Goal: Ask a question: Seek information or help from site administrators or community

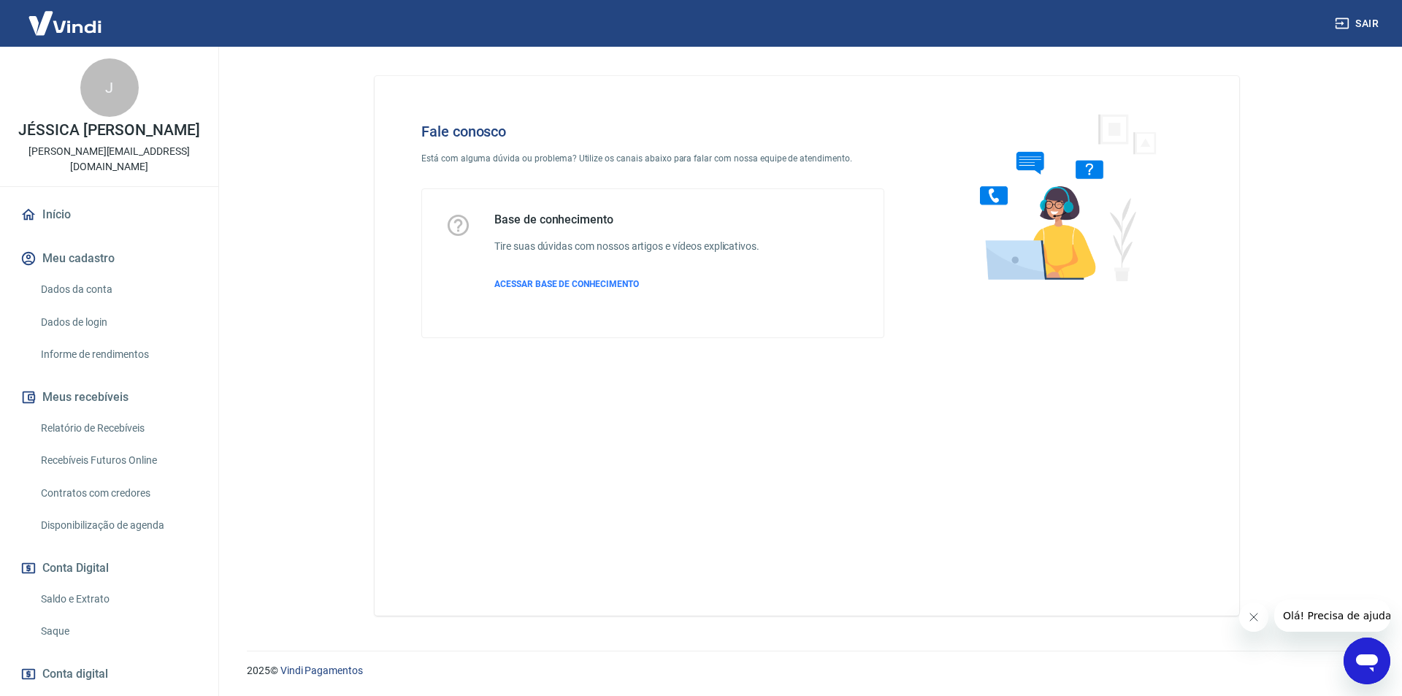
click at [1370, 650] on icon "Abrir janela de mensagens" at bounding box center [1367, 661] width 26 height 26
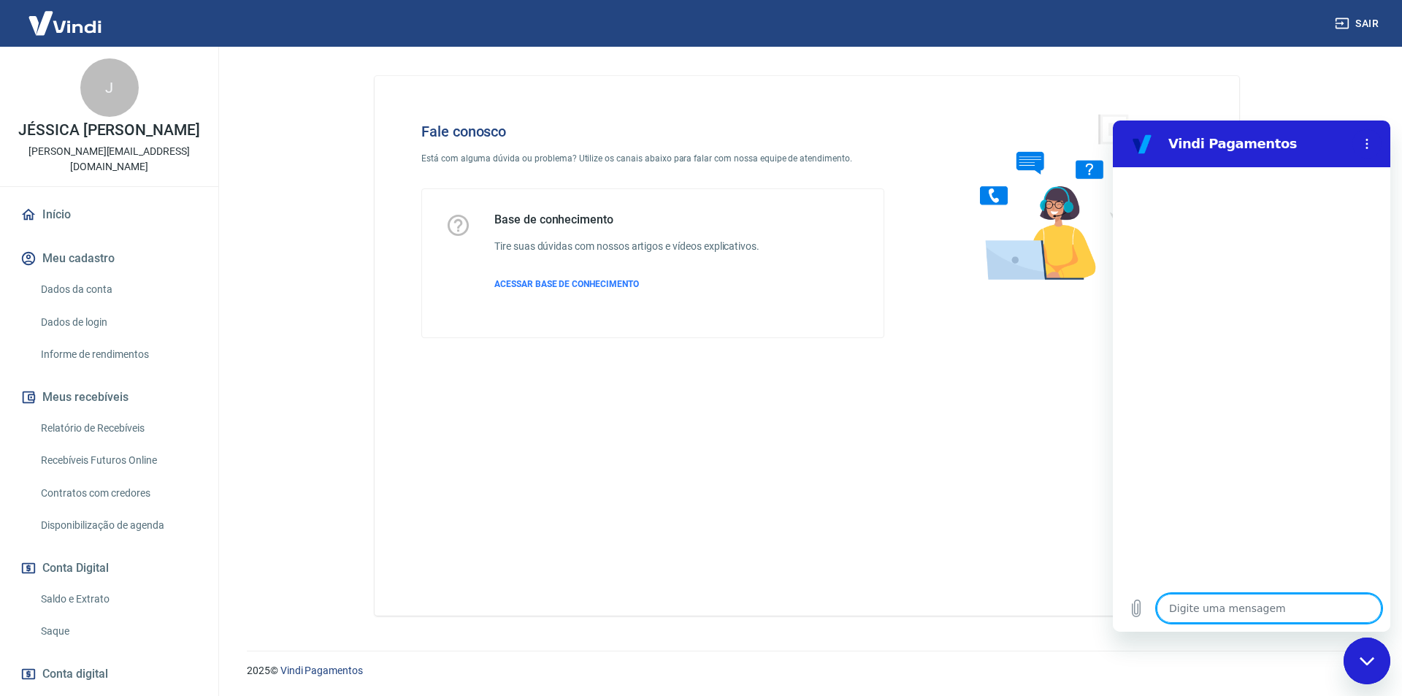
type textarea "a"
type textarea "x"
type textarea "at"
type textarea "x"
type textarea "ate"
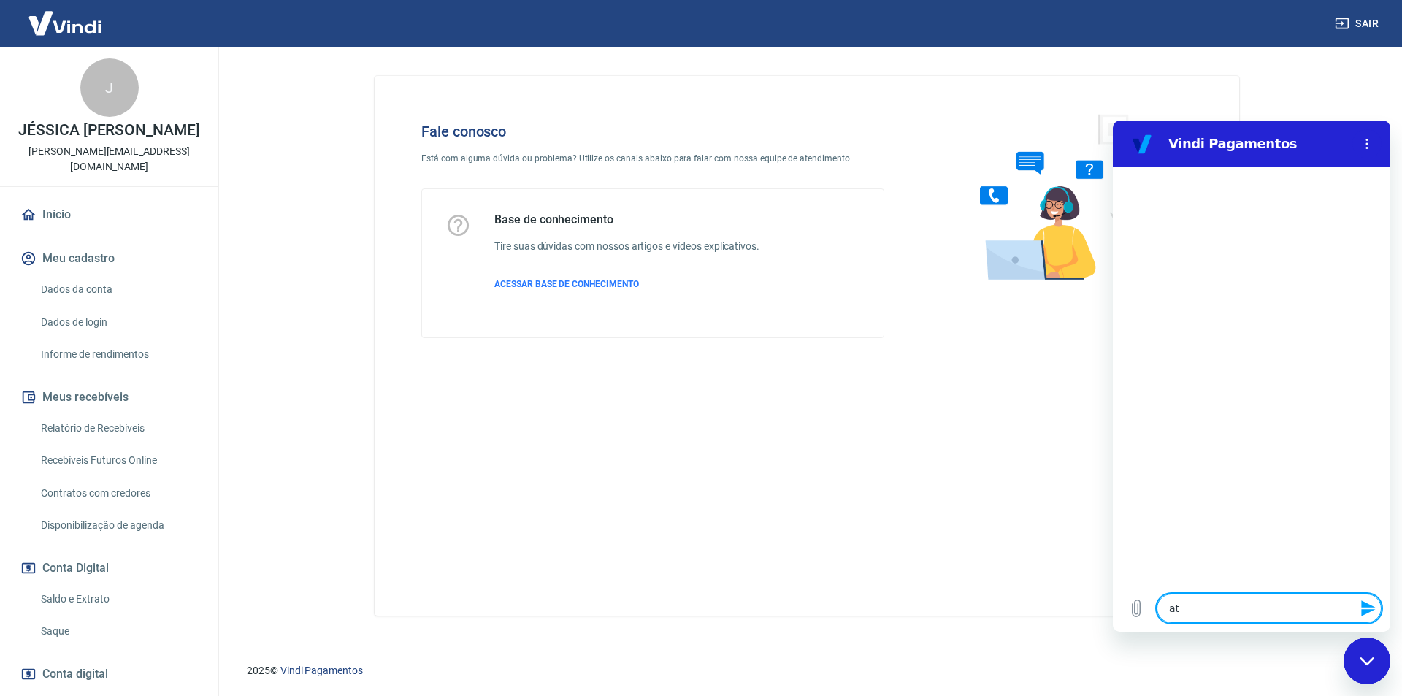
type textarea "x"
type textarea "aten"
type textarea "x"
type textarea "atend"
type textarea "x"
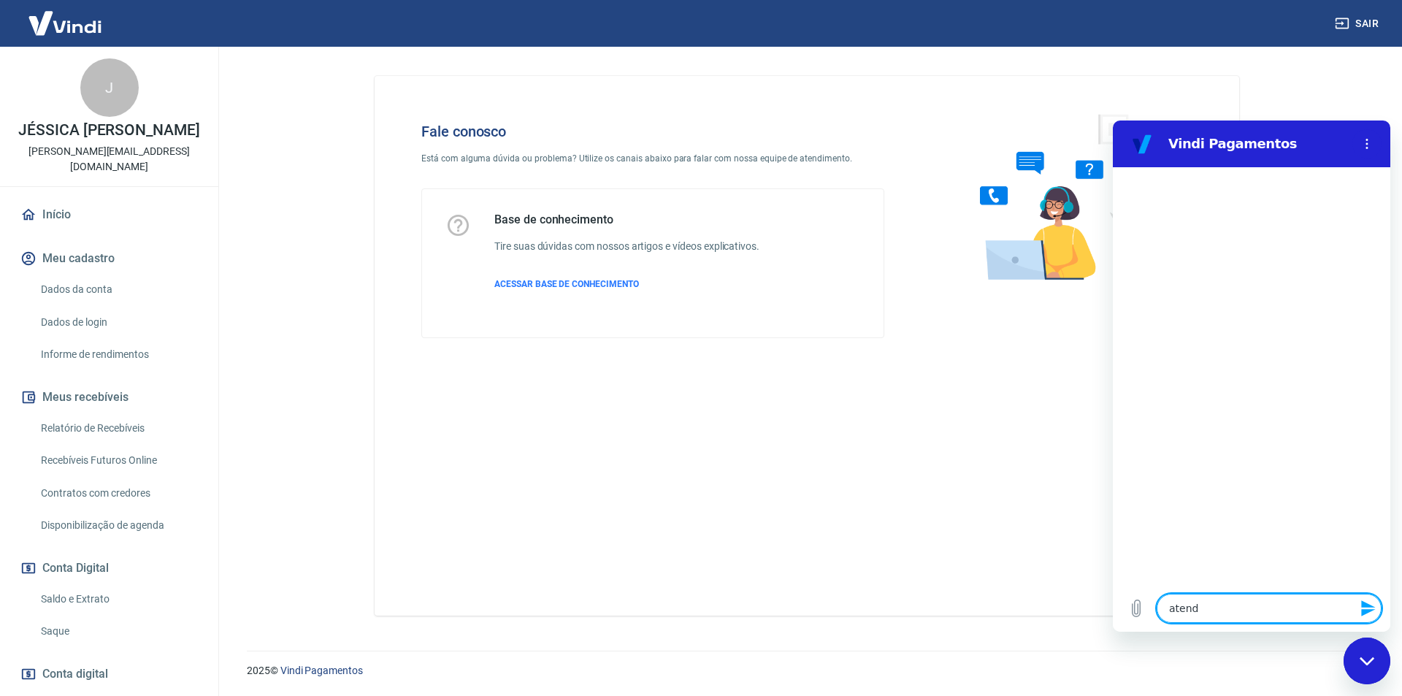
type textarea "atendi"
type textarea "x"
type textarea "atendim"
type textarea "x"
type textarea "atendime"
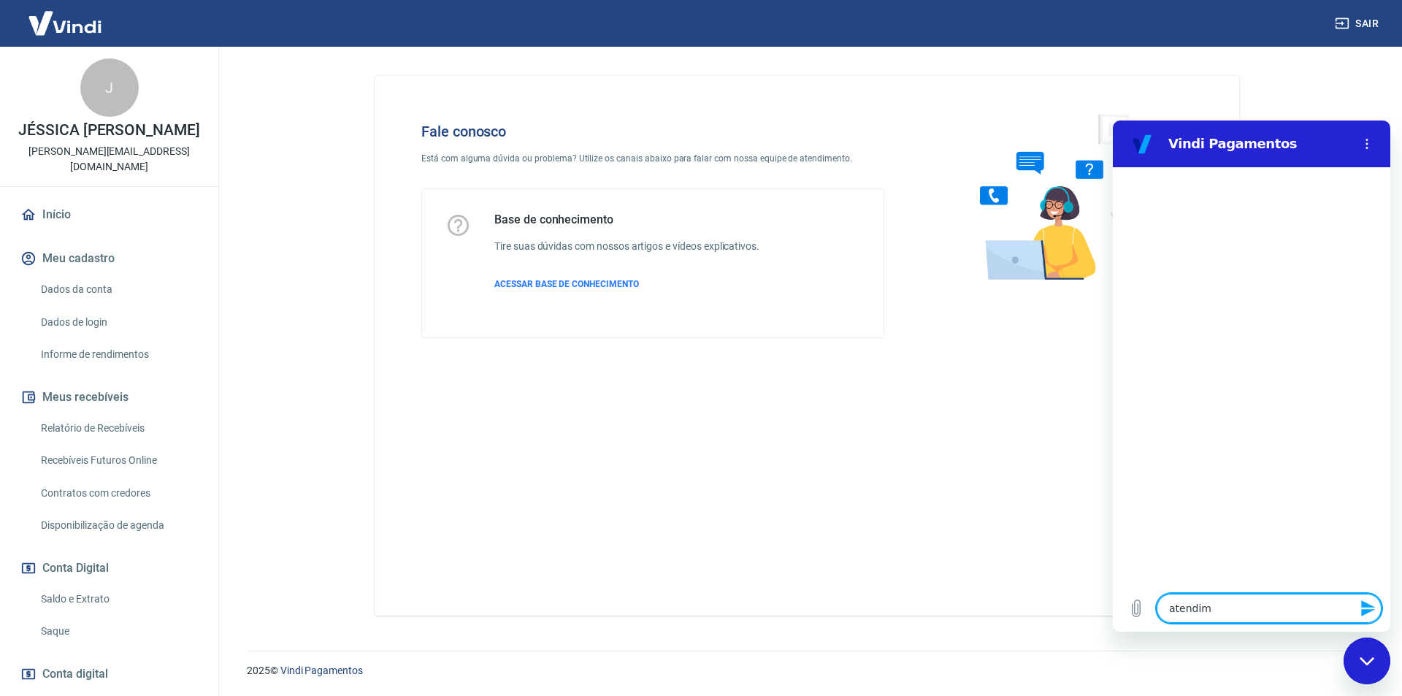
type textarea "x"
type textarea "atendimen"
type textarea "x"
type textarea "atendiment"
type textarea "x"
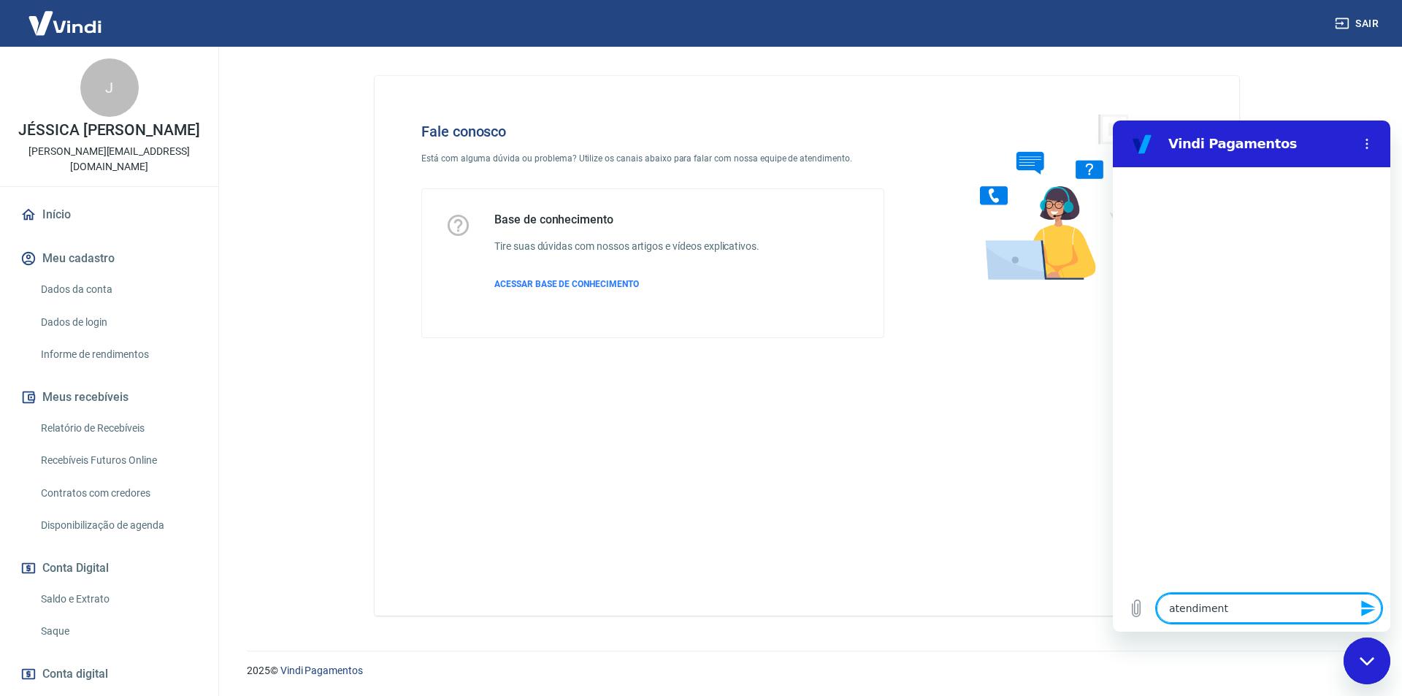
type textarea "atendimento"
type textarea "x"
type textarea "atendimento"
type textarea "x"
type textarea "atendimento h"
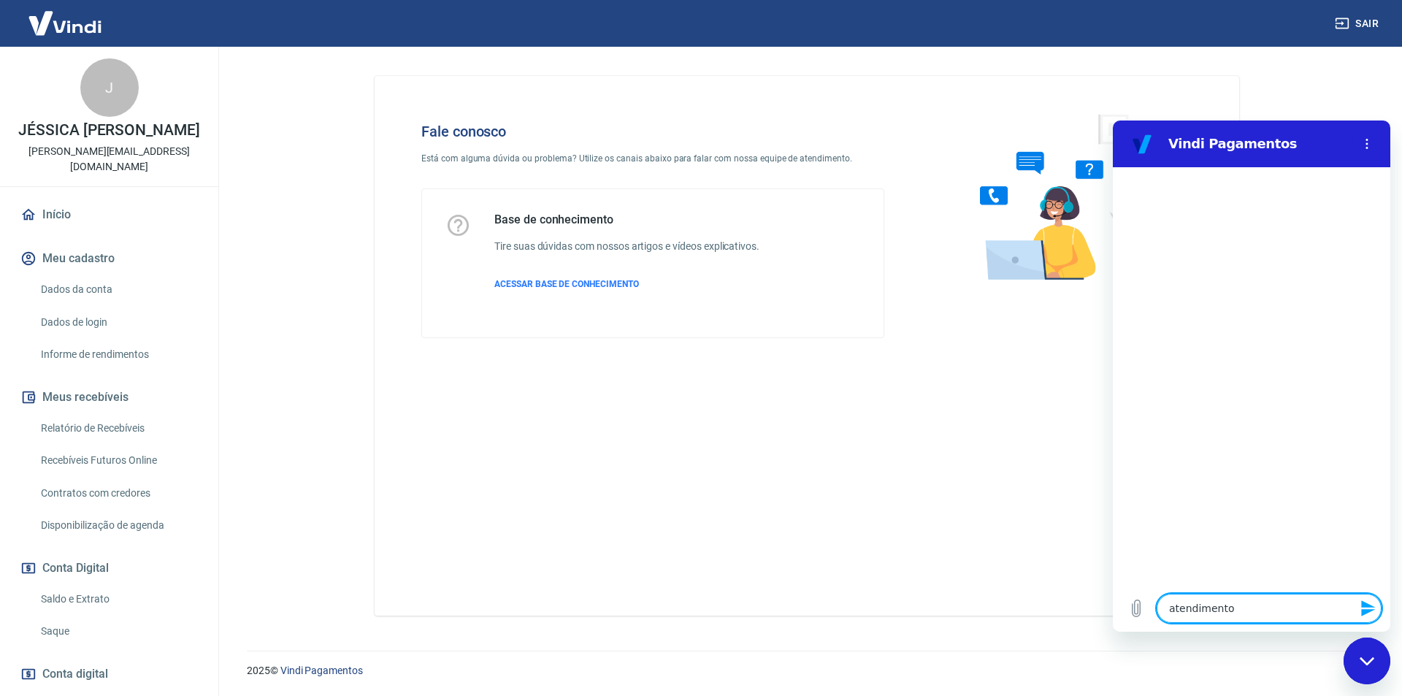
type textarea "x"
type textarea "atendimento hu"
type textarea "x"
type textarea "atendimento hum"
type textarea "x"
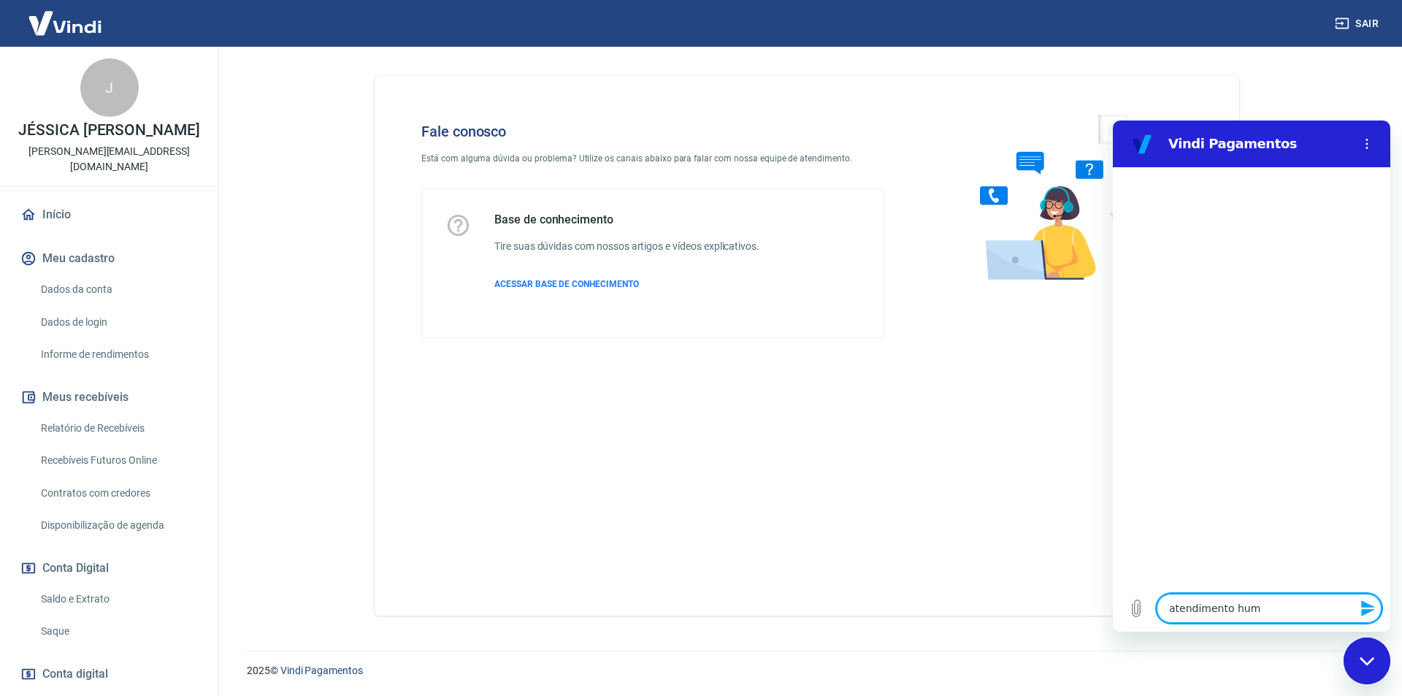
type textarea "atendimento huma"
type textarea "x"
type textarea "atendimento human"
type textarea "x"
type textarea "atendimento humano"
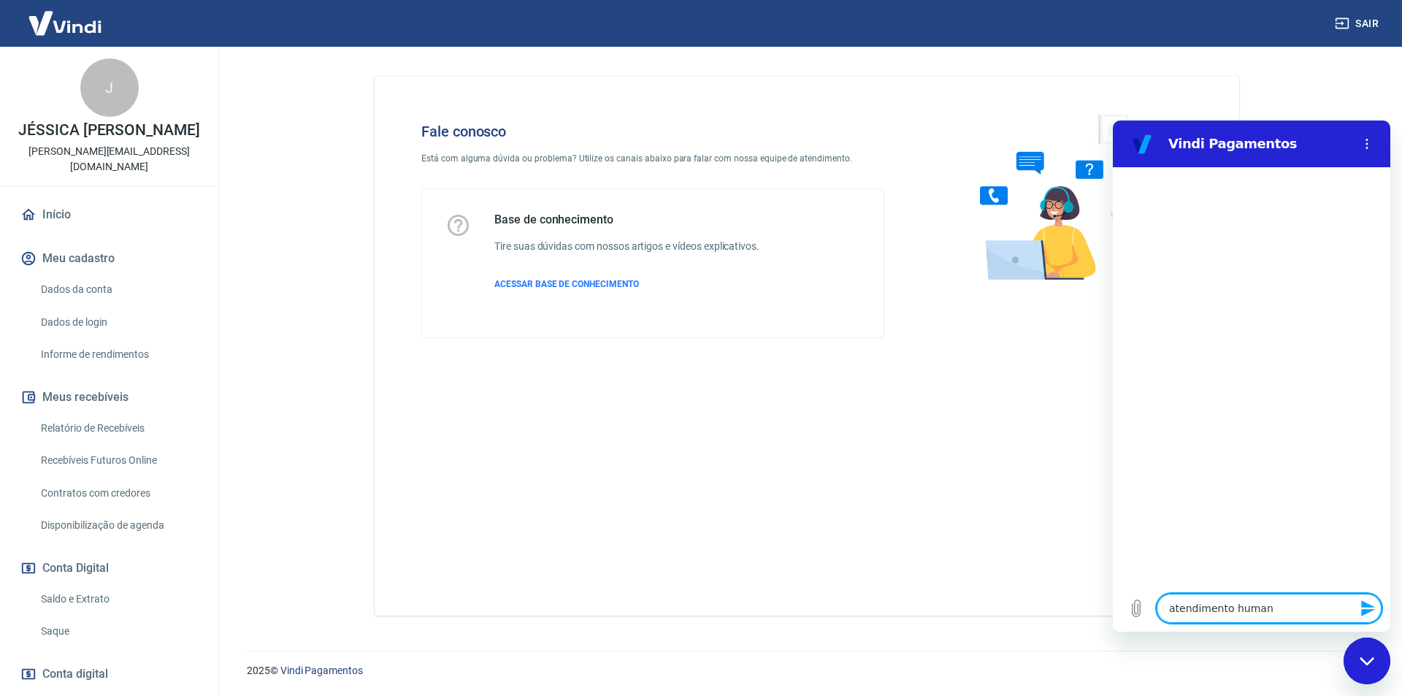
type textarea "x"
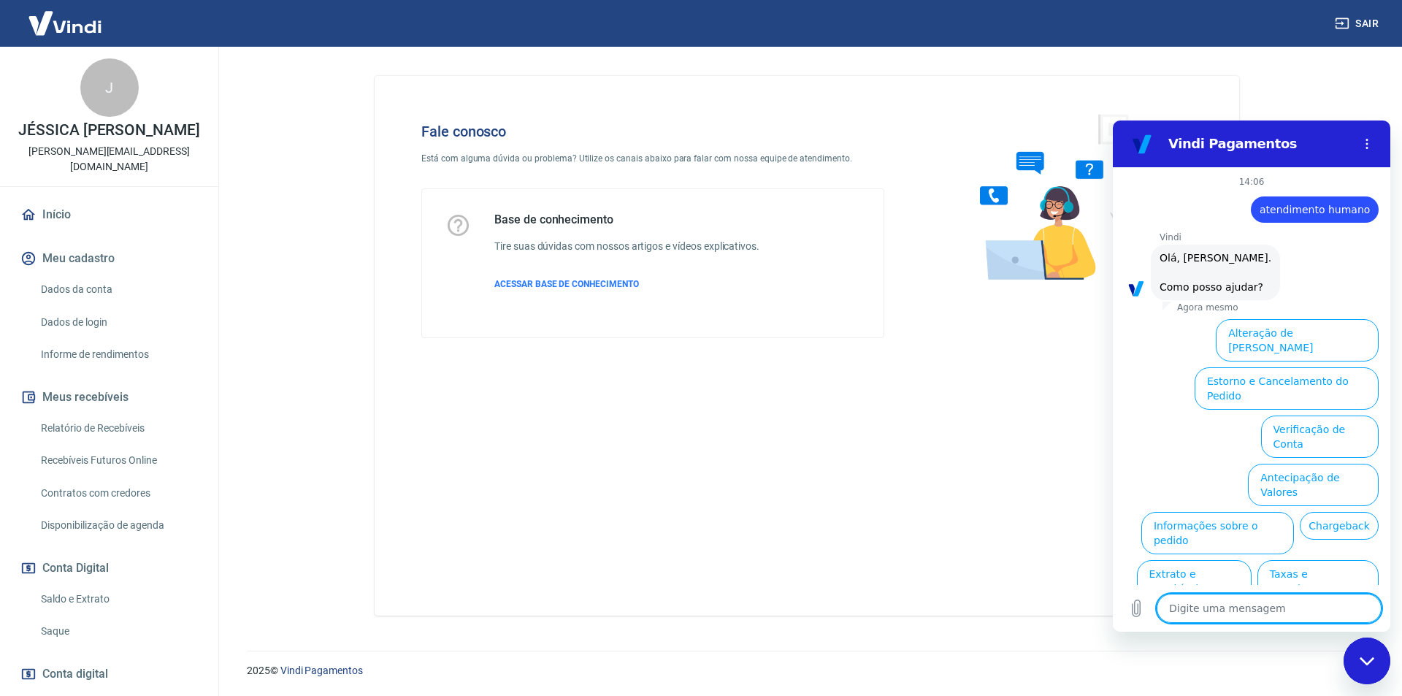
scroll to position [34, 0]
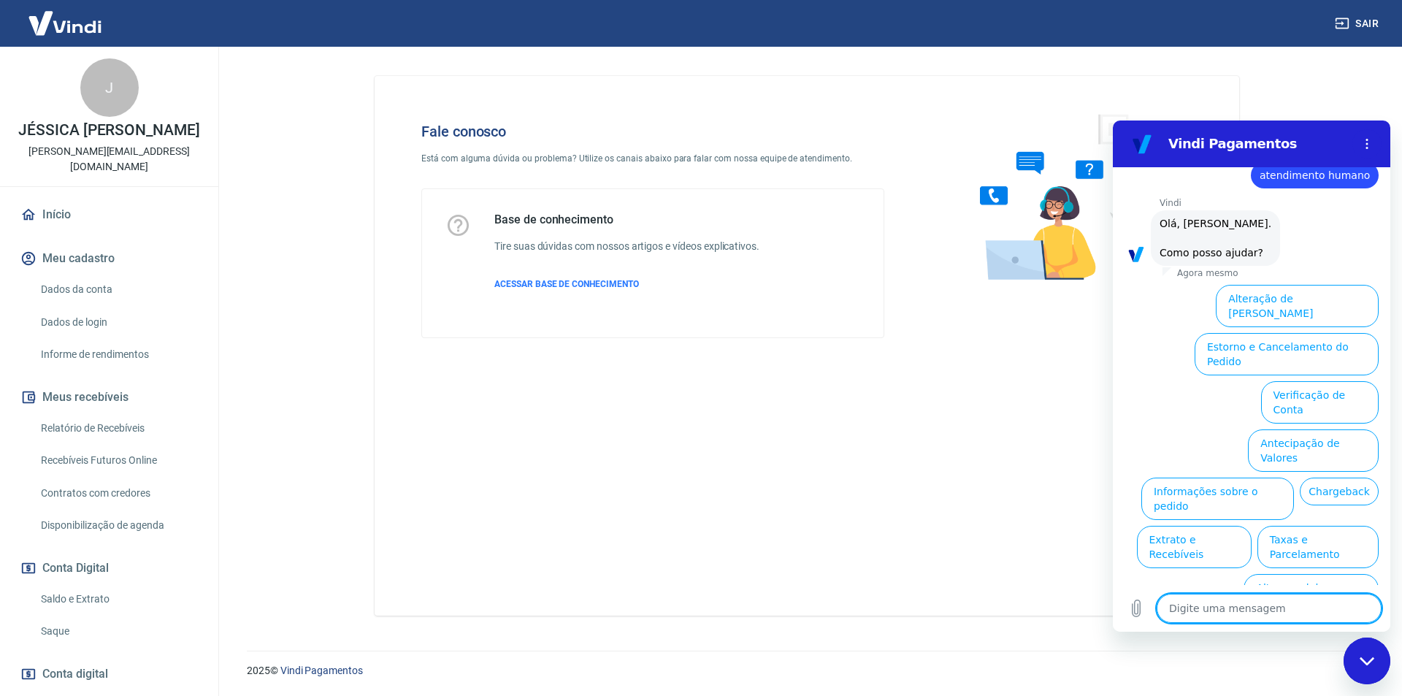
type textarea "a"
type textarea "x"
type textarea "at"
type textarea "x"
type textarea "ate"
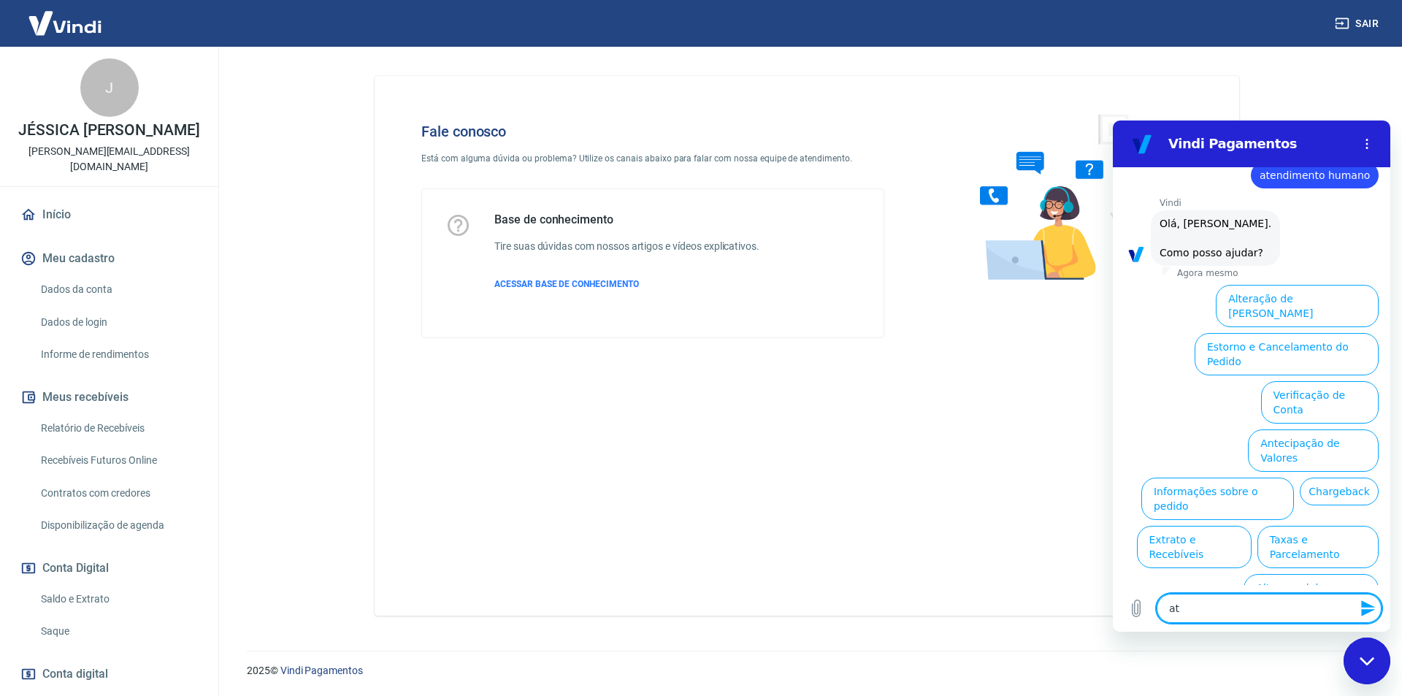
type textarea "x"
type textarea "aten"
type textarea "x"
type textarea "atend"
type textarea "x"
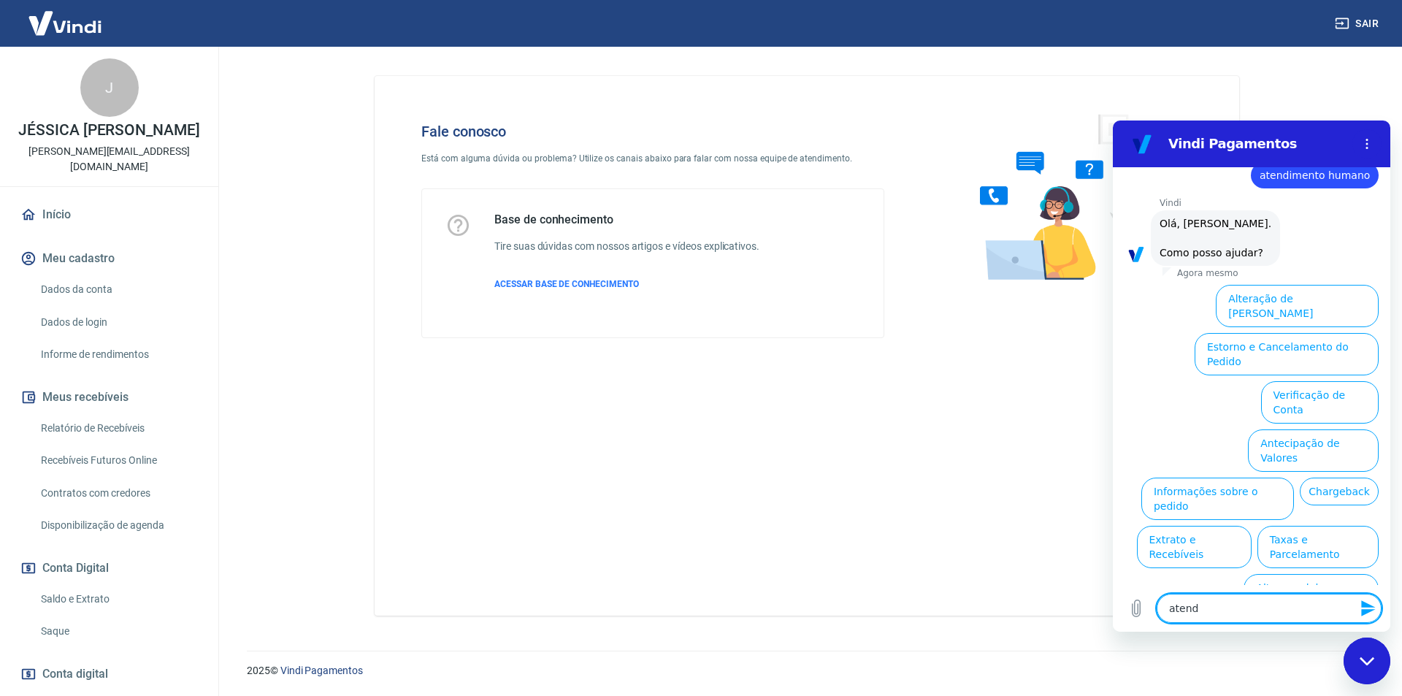
type textarea "atendi"
type textarea "x"
type textarea "atendim"
type textarea "x"
type textarea "atendimn"
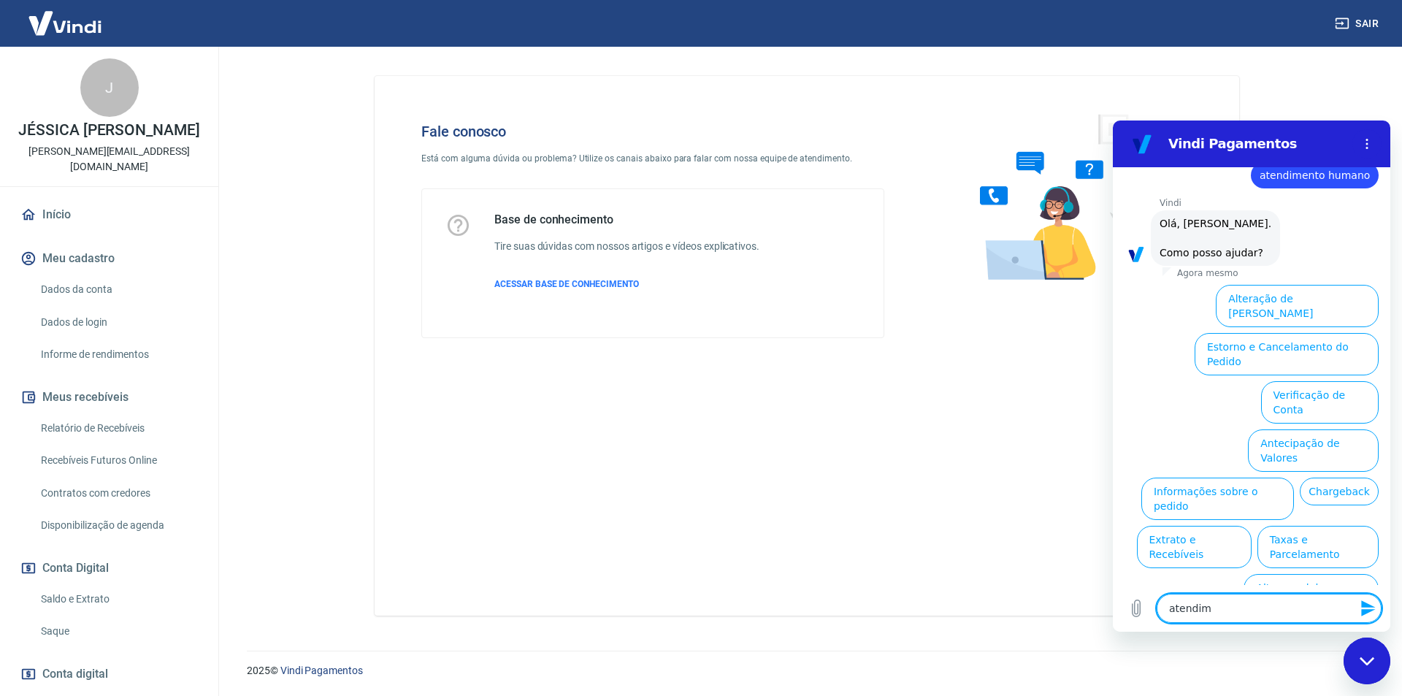
type textarea "x"
type textarea "atendimno"
type textarea "x"
type textarea "atendimn"
type textarea "x"
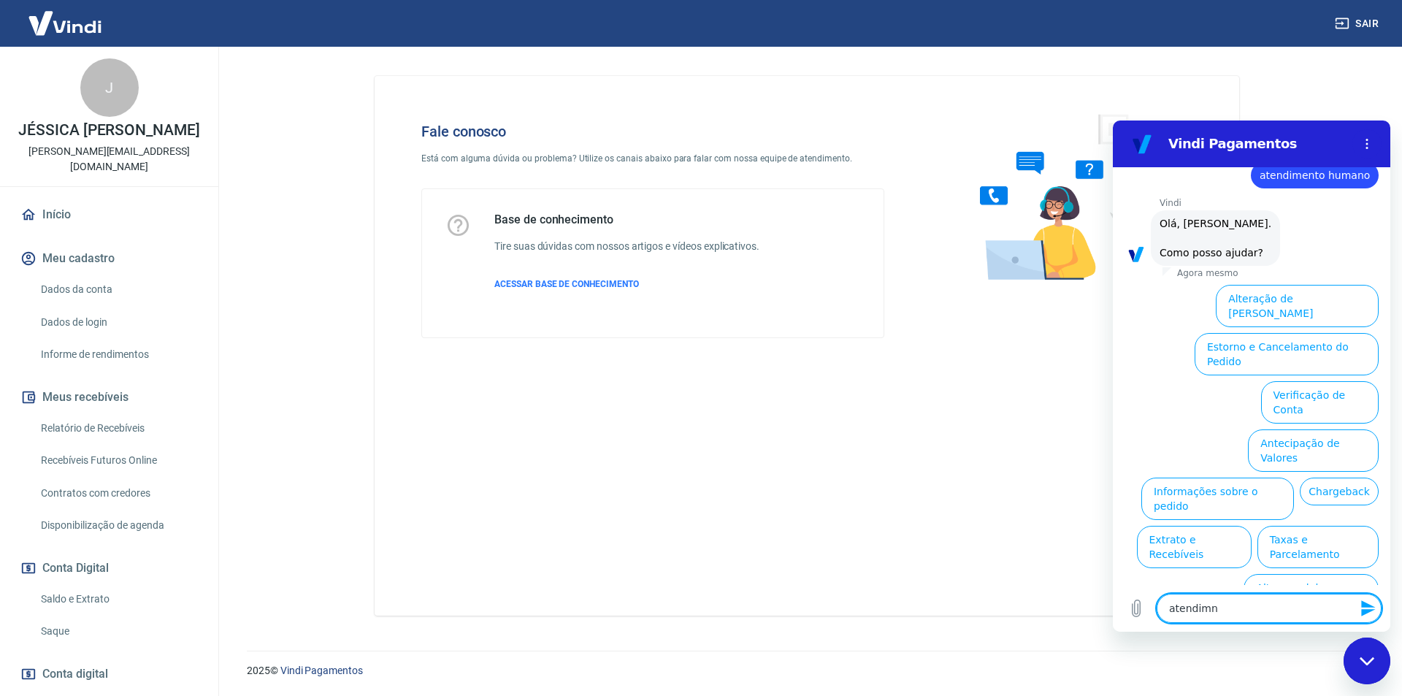
type textarea "atendim"
type textarea "x"
type textarea "atendime"
type textarea "x"
type textarea "atendimen"
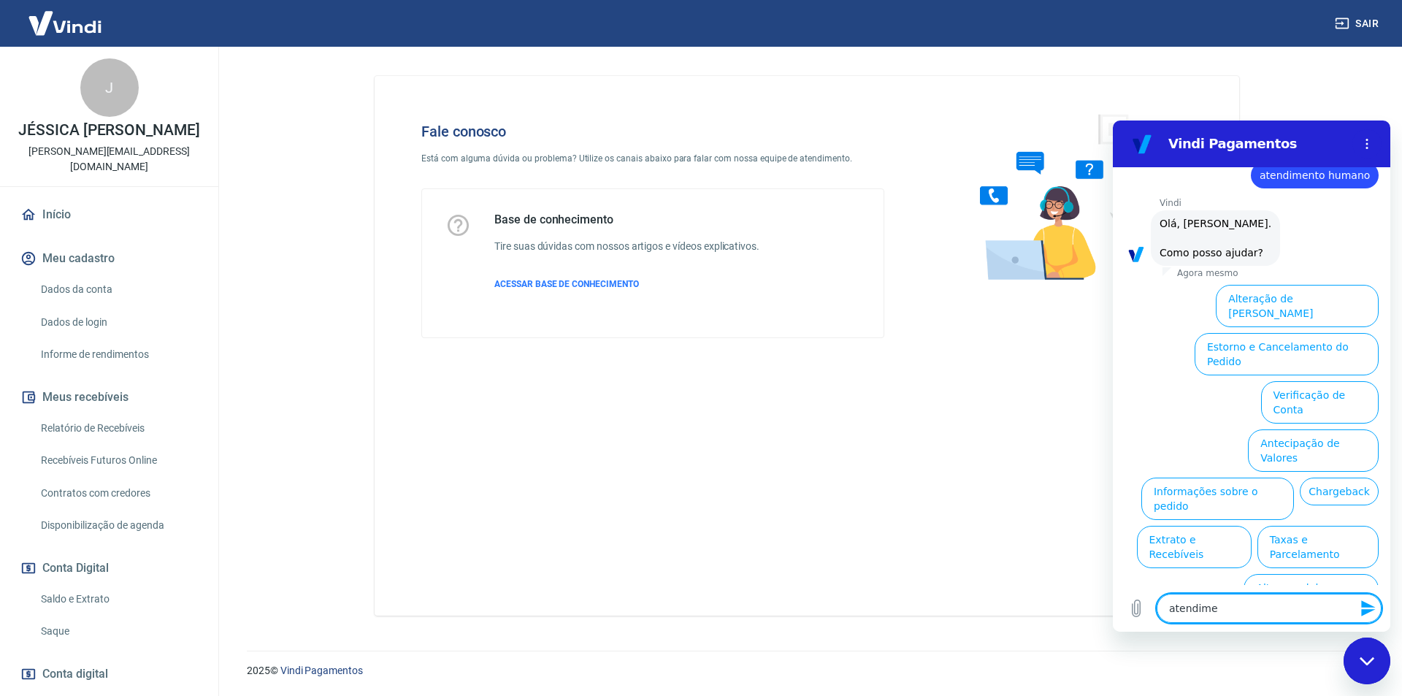
type textarea "x"
type textarea "atendiment"
type textarea "x"
type textarea "atendimento"
type textarea "x"
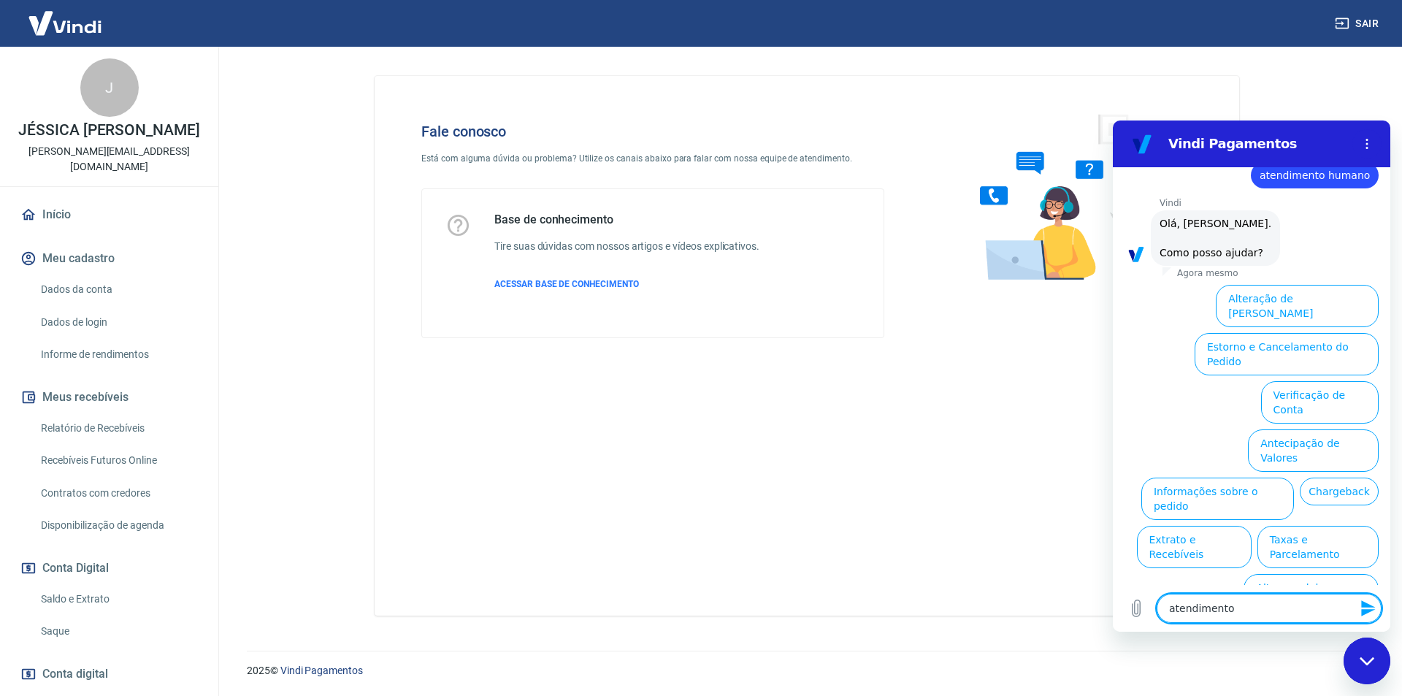
type textarea "atendimento"
type textarea "x"
type textarea "atendimento h"
type textarea "x"
type textarea "atendimento hu"
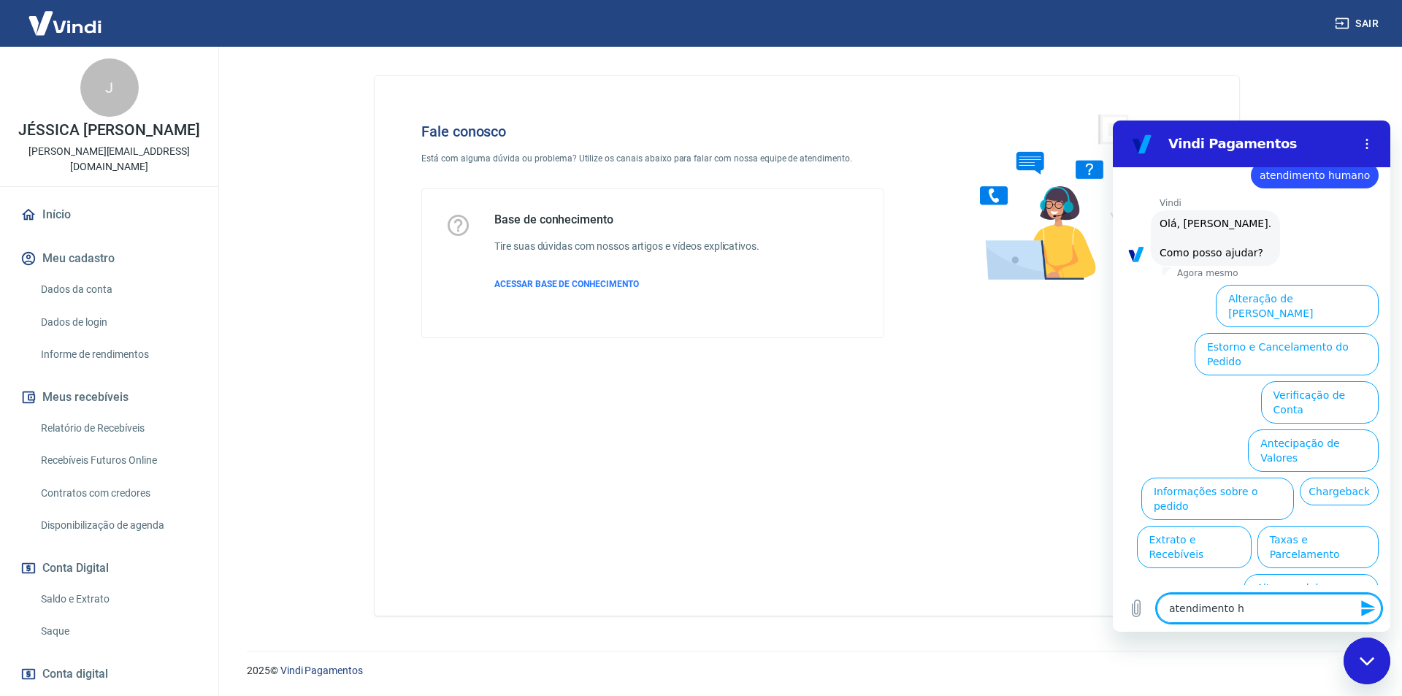
type textarea "x"
type textarea "atendimento hum"
type textarea "x"
type textarea "atendimento huma"
type textarea "x"
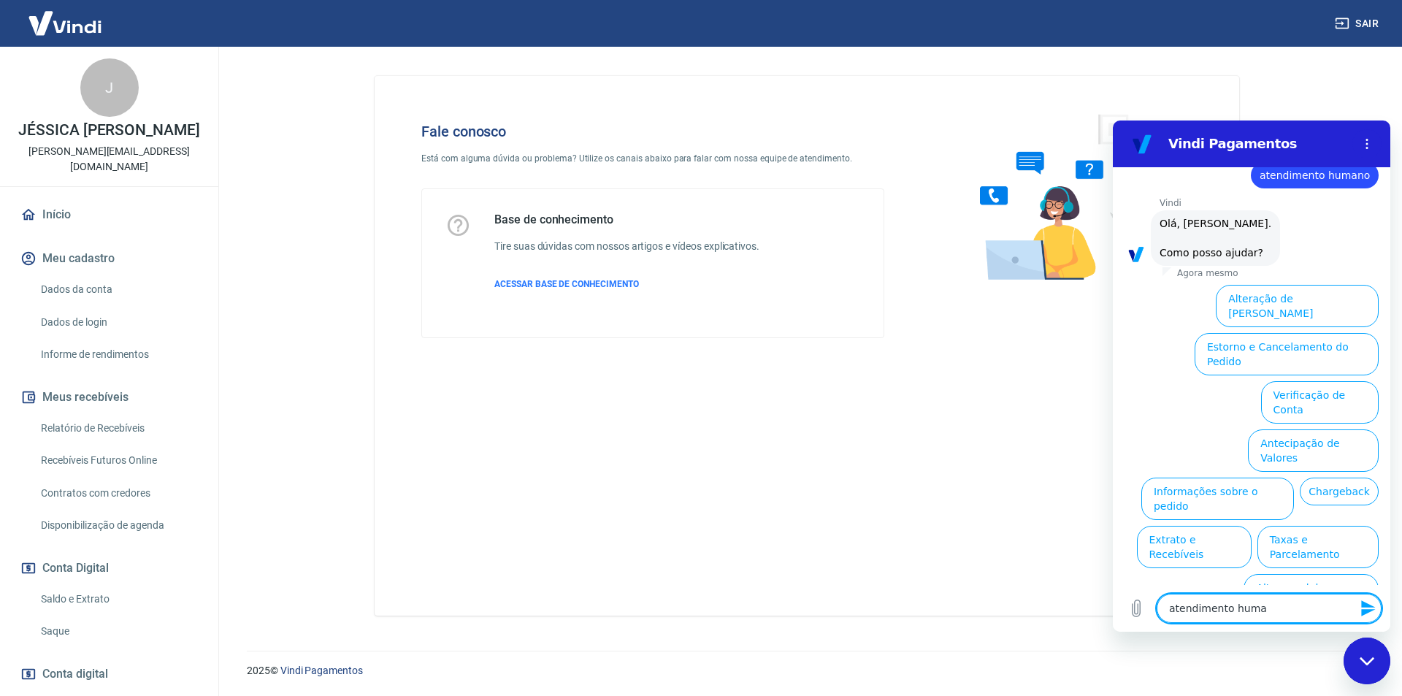
type textarea "atendimento human"
type textarea "x"
type textarea "atendimento humano"
type textarea "x"
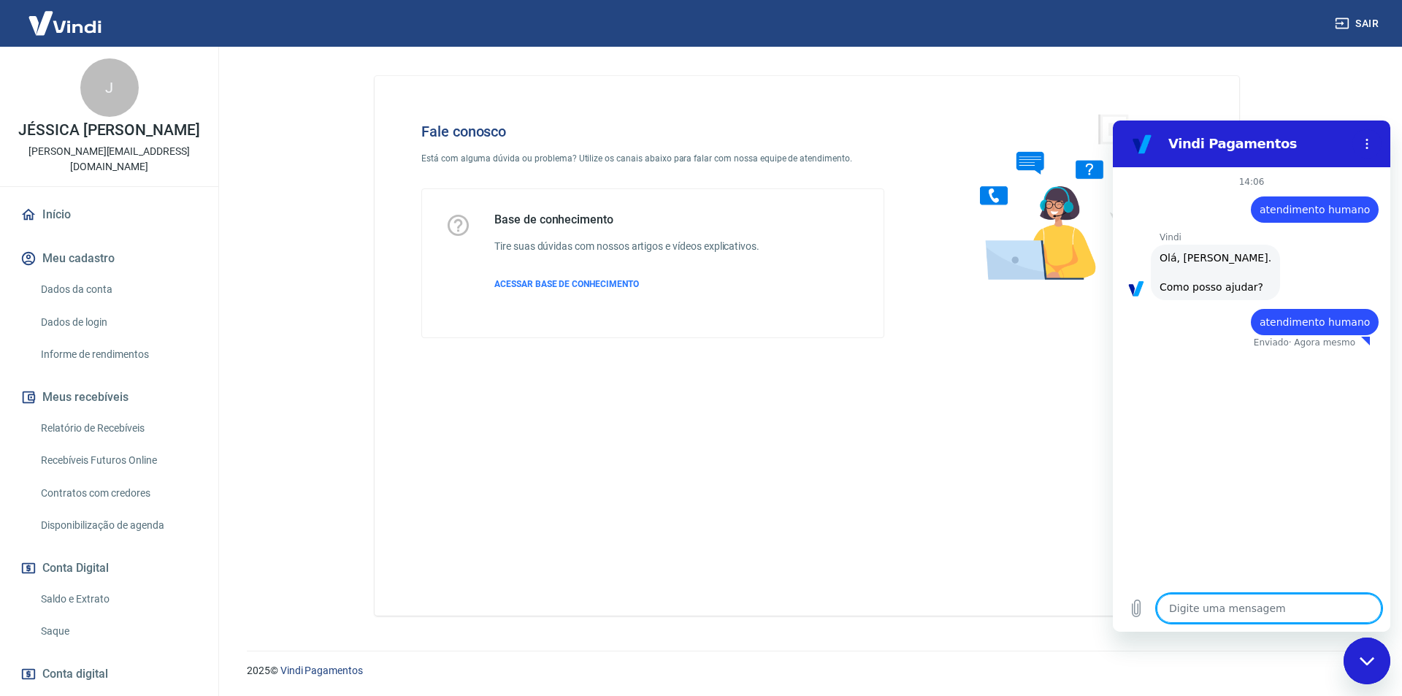
type textarea "x"
type textarea "a"
type textarea "x"
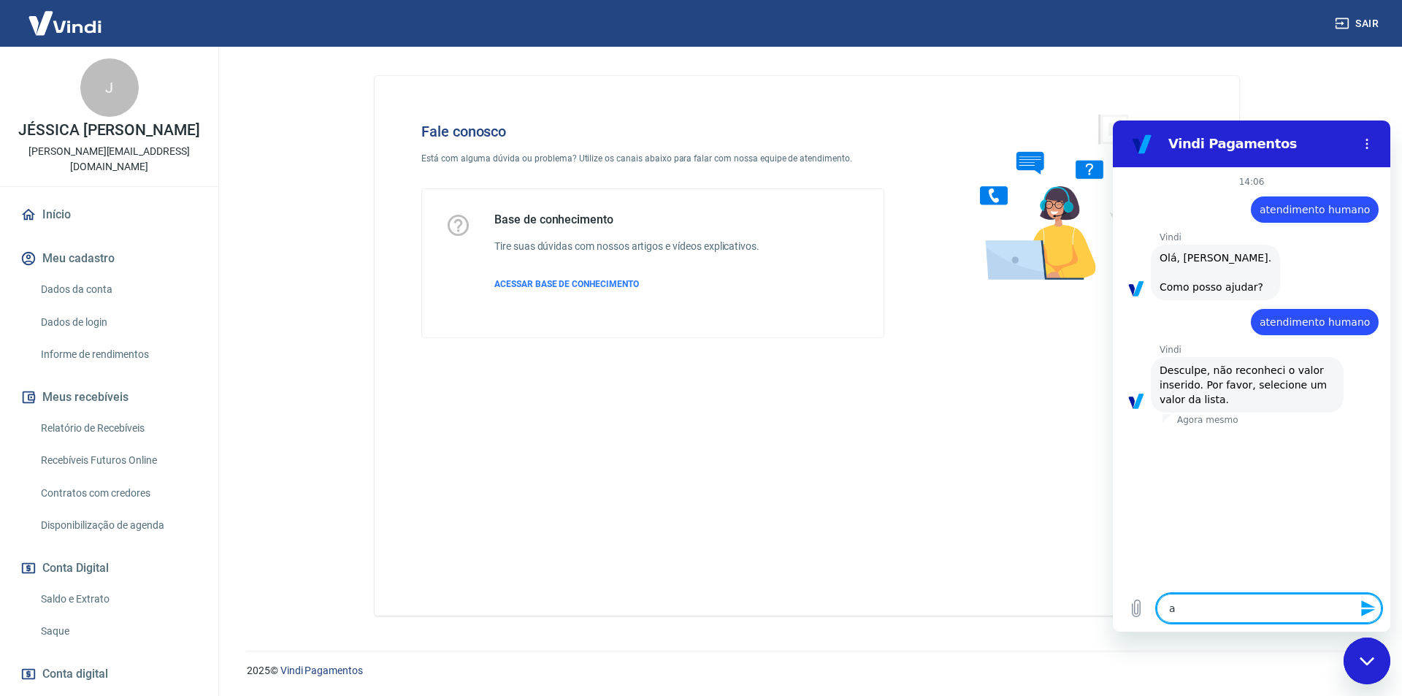
type textarea "at"
type textarea "x"
type textarea "ate"
type textarea "x"
type textarea "aten"
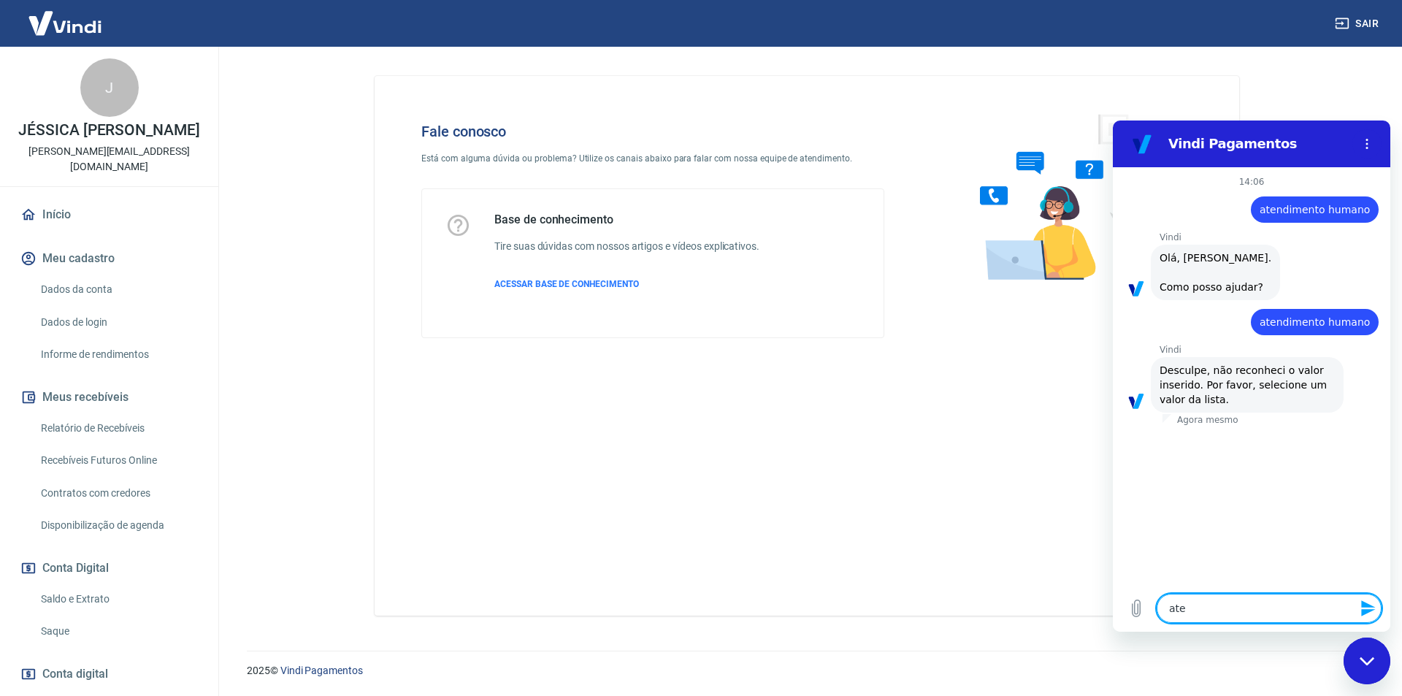
type textarea "x"
type textarea "atenb"
type textarea "x"
type textarea "atenbd"
type textarea "x"
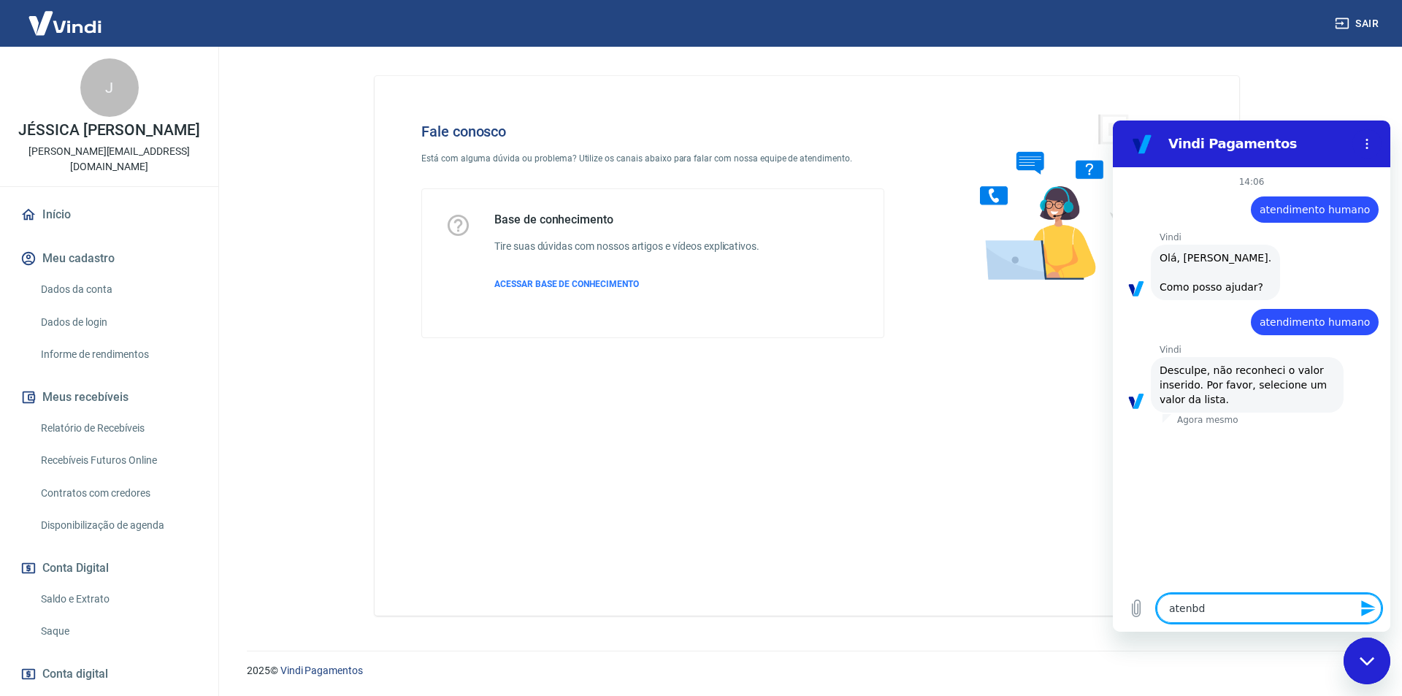
type textarea "atenb"
type textarea "x"
type textarea "aten"
type textarea "x"
type textarea "atend"
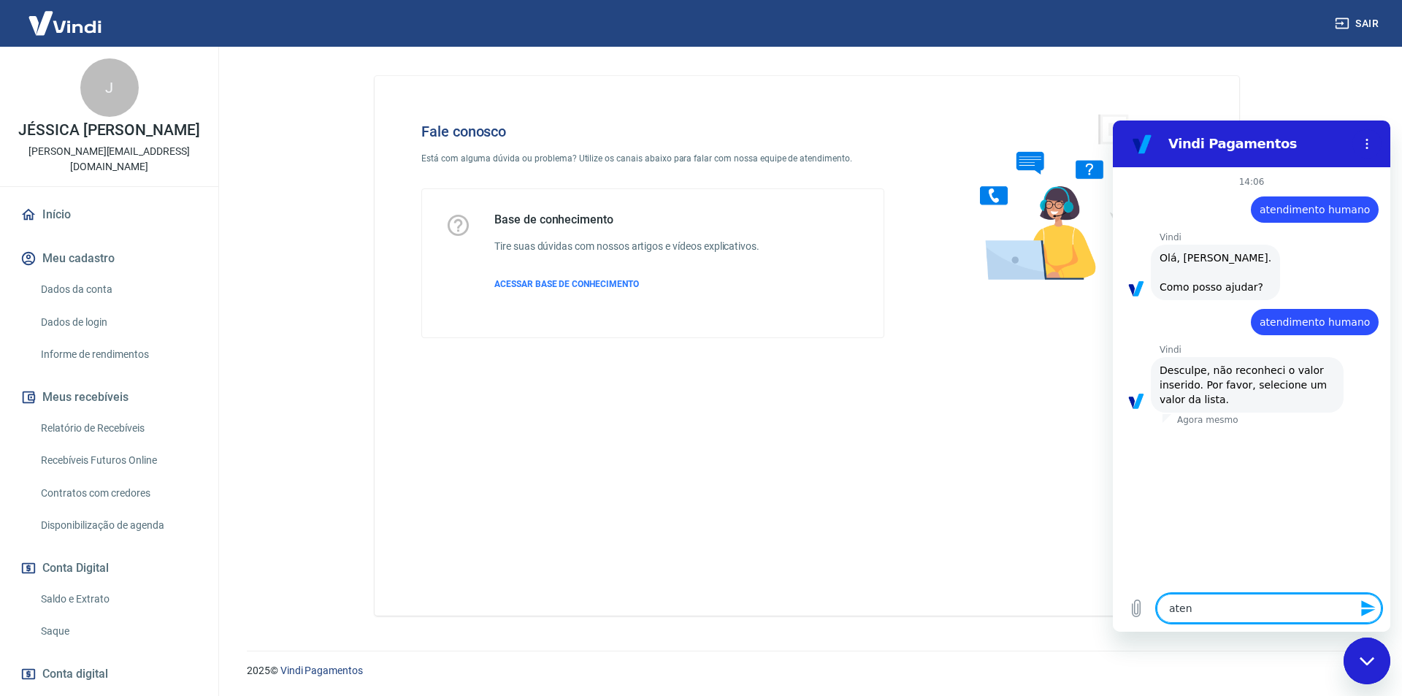
type textarea "x"
type textarea "atendi"
type textarea "x"
type textarea "atendim"
type textarea "x"
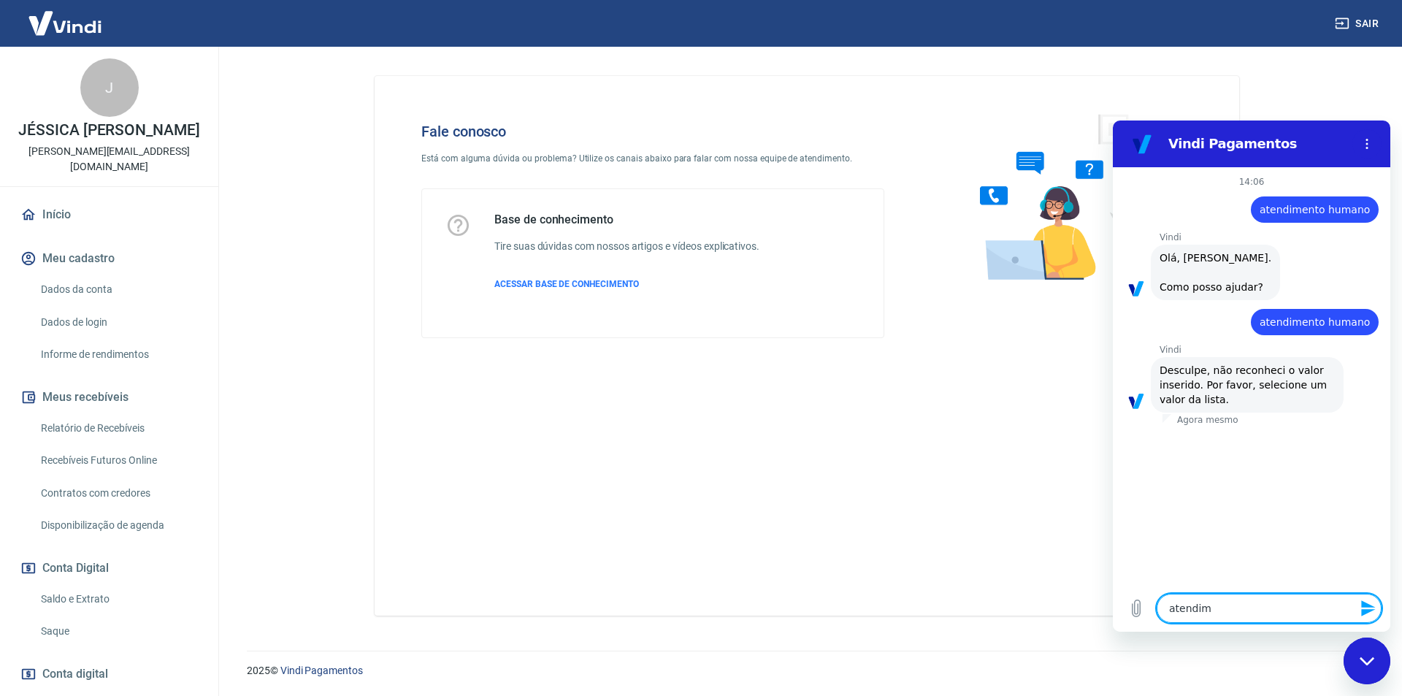
type textarea "atendime"
type textarea "x"
type textarea "atendimen"
type textarea "x"
type textarea "atendiment"
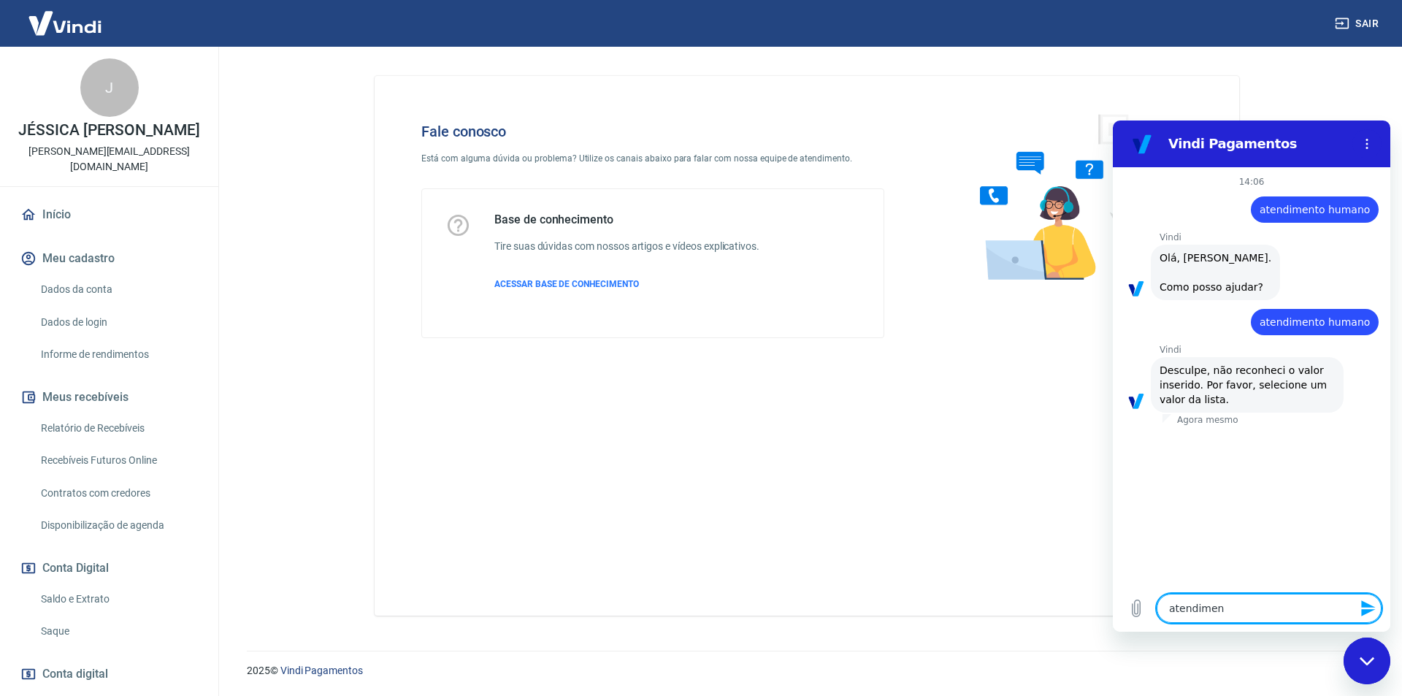
type textarea "x"
type textarea "atendimento"
type textarea "x"
type textarea "atendimento"
type textarea "x"
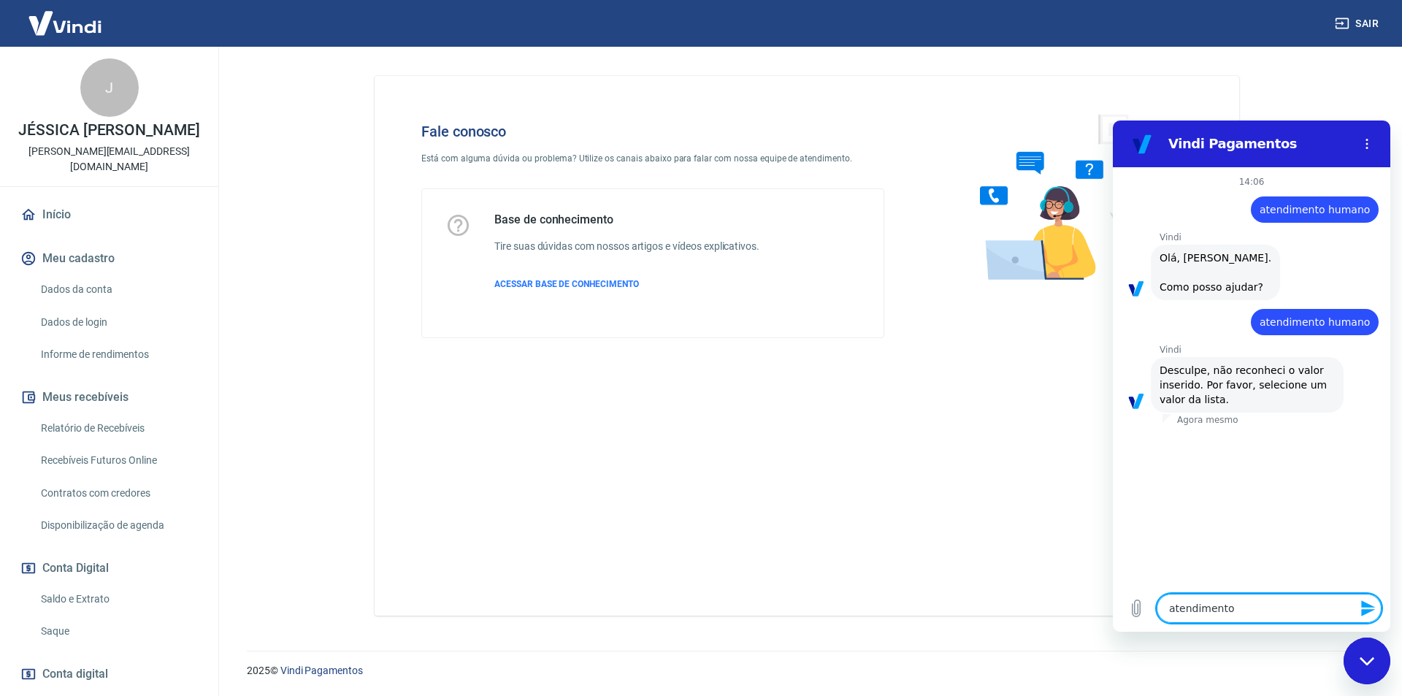
type textarea "atendimento h"
type textarea "x"
type textarea "atendimento hu"
type textarea "x"
type textarea "atendimento hum"
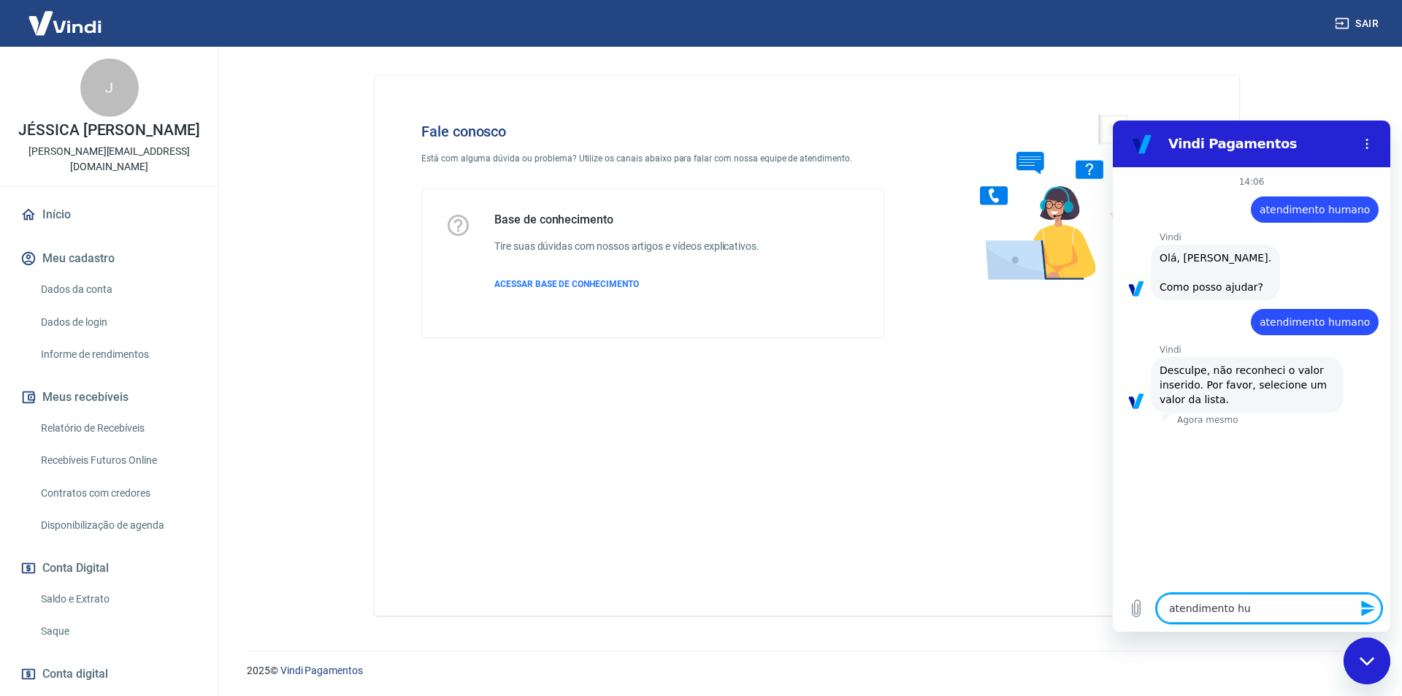
type textarea "x"
type textarea "atendimento huma"
type textarea "x"
type textarea "atendimento human"
type textarea "x"
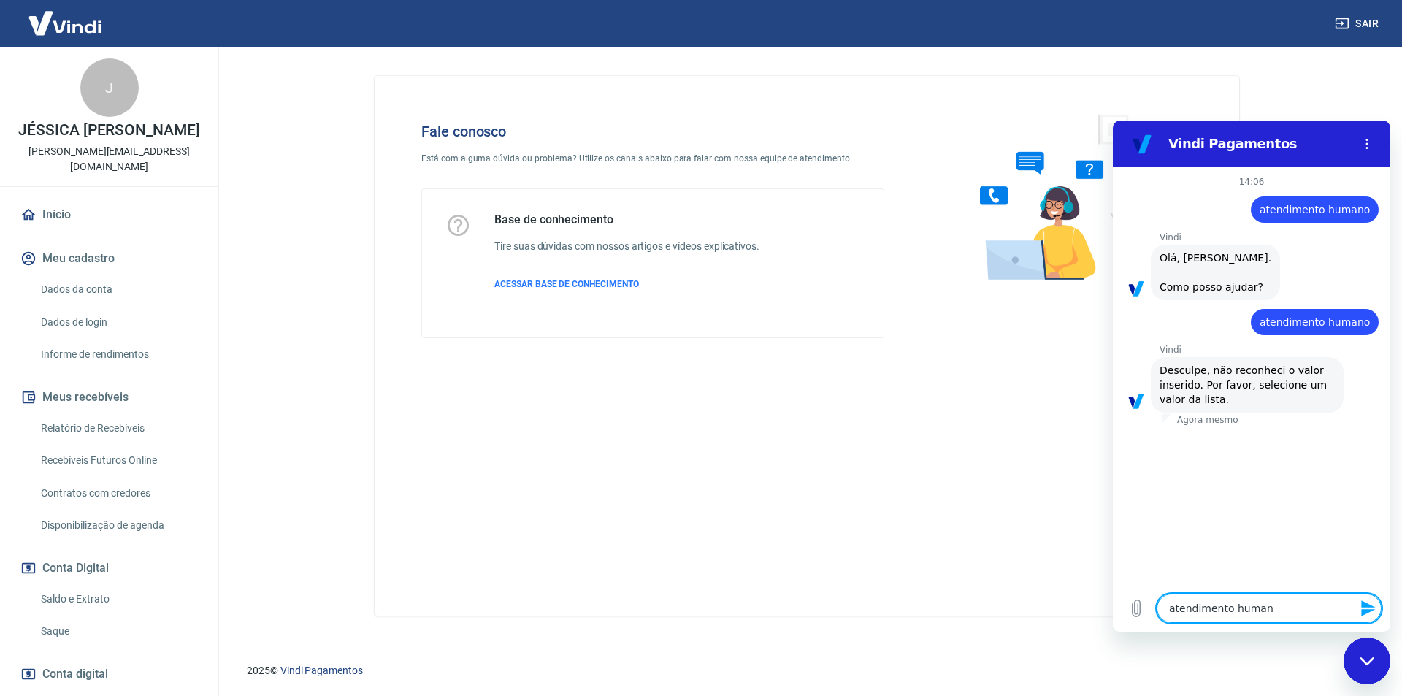
type textarea "atendimento humano"
type textarea "x"
type textarea "atendimento humano <link href="[URL][DOMAIN_NAME]" rel="preconnect"> <link cros…"
type textarea "x"
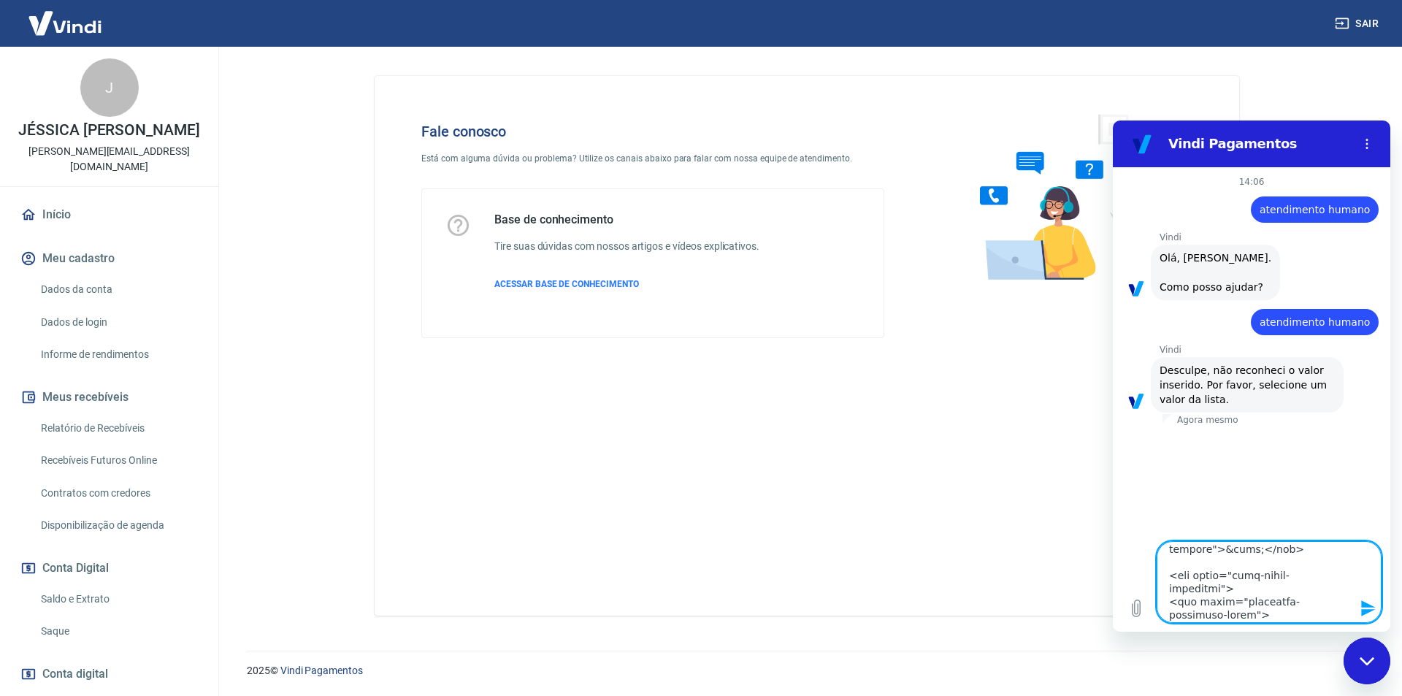
scroll to position [5079, 0]
type textarea "atendimento humano"
type textarea "x"
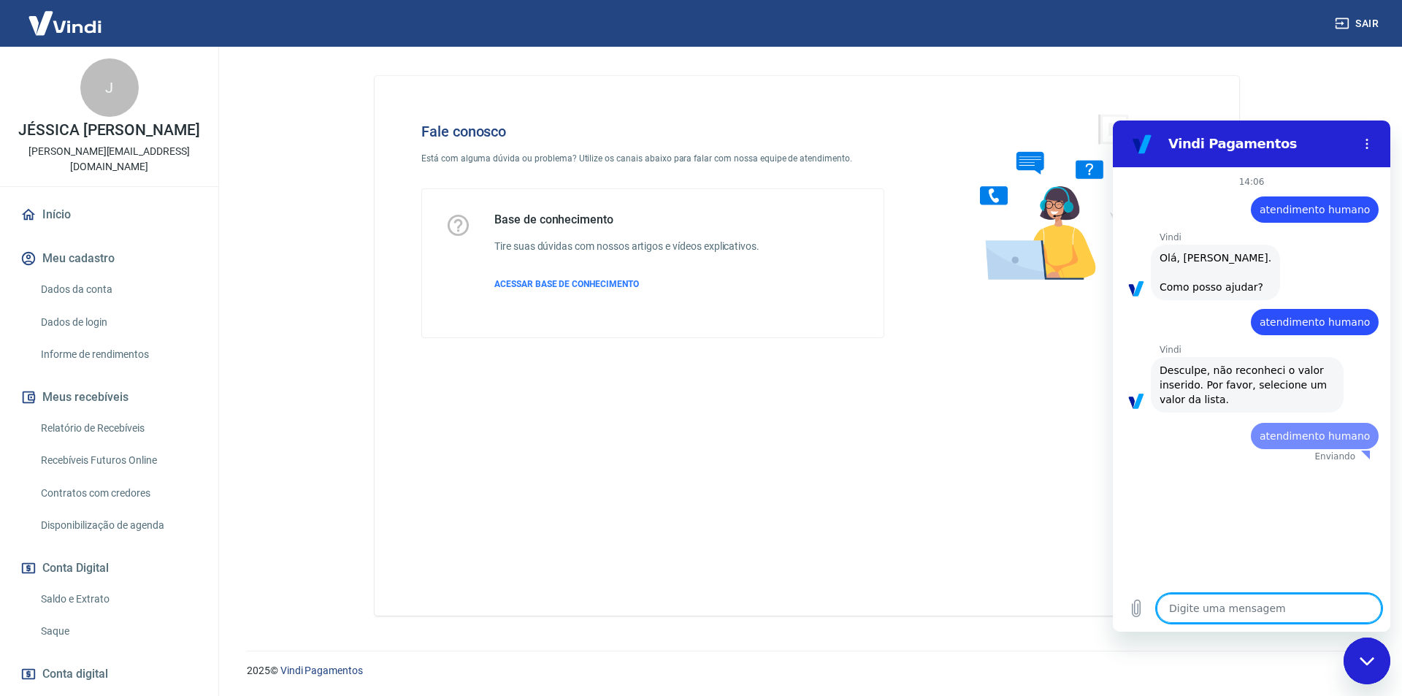
type textarea "x"
type textarea "atendimento humano"
type textarea "x"
type textarea "atendimento humano"
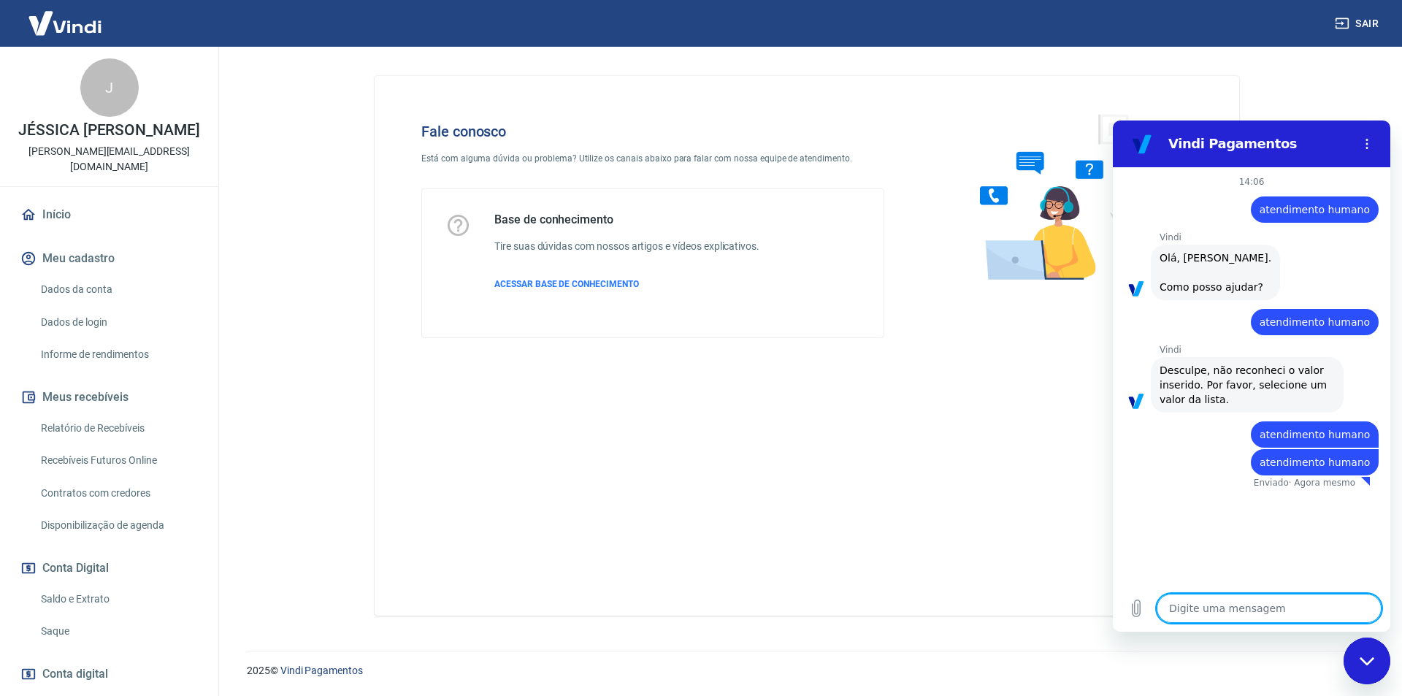
type textarea "x"
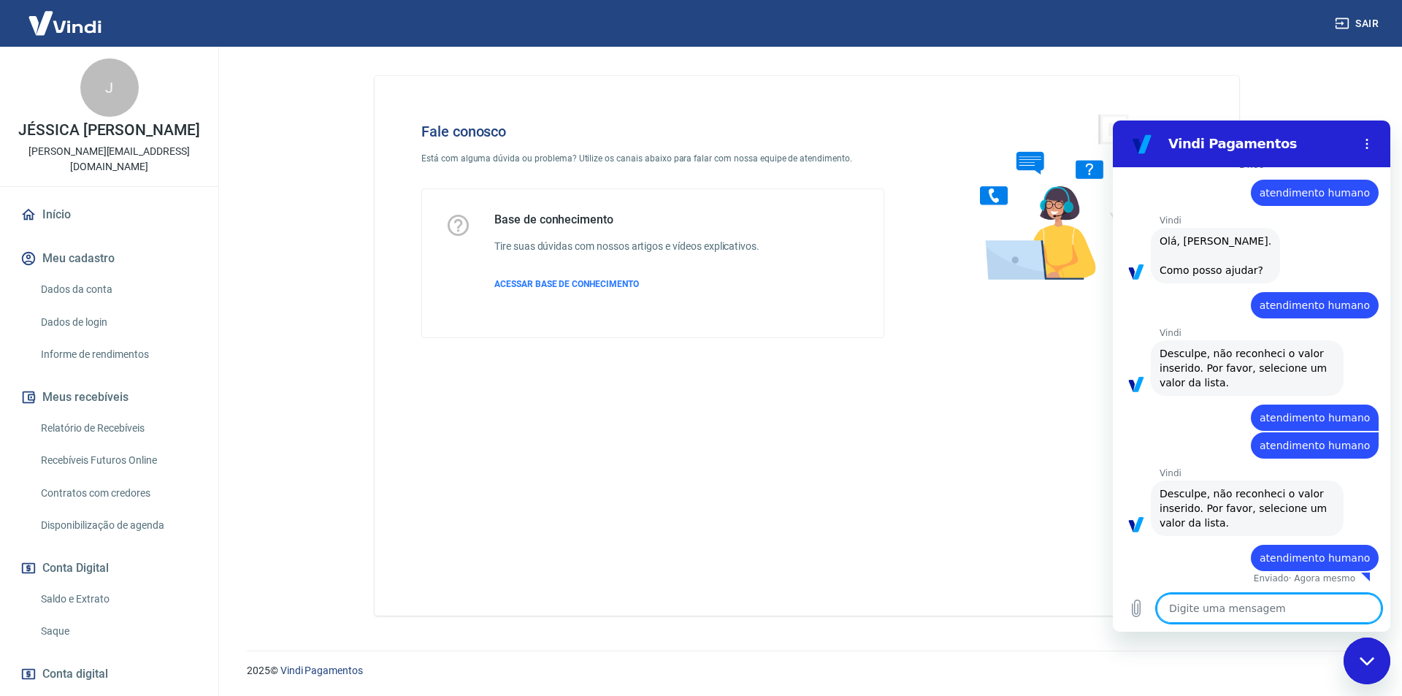
type textarea "x"
type textarea "atendimento humano"
type textarea "x"
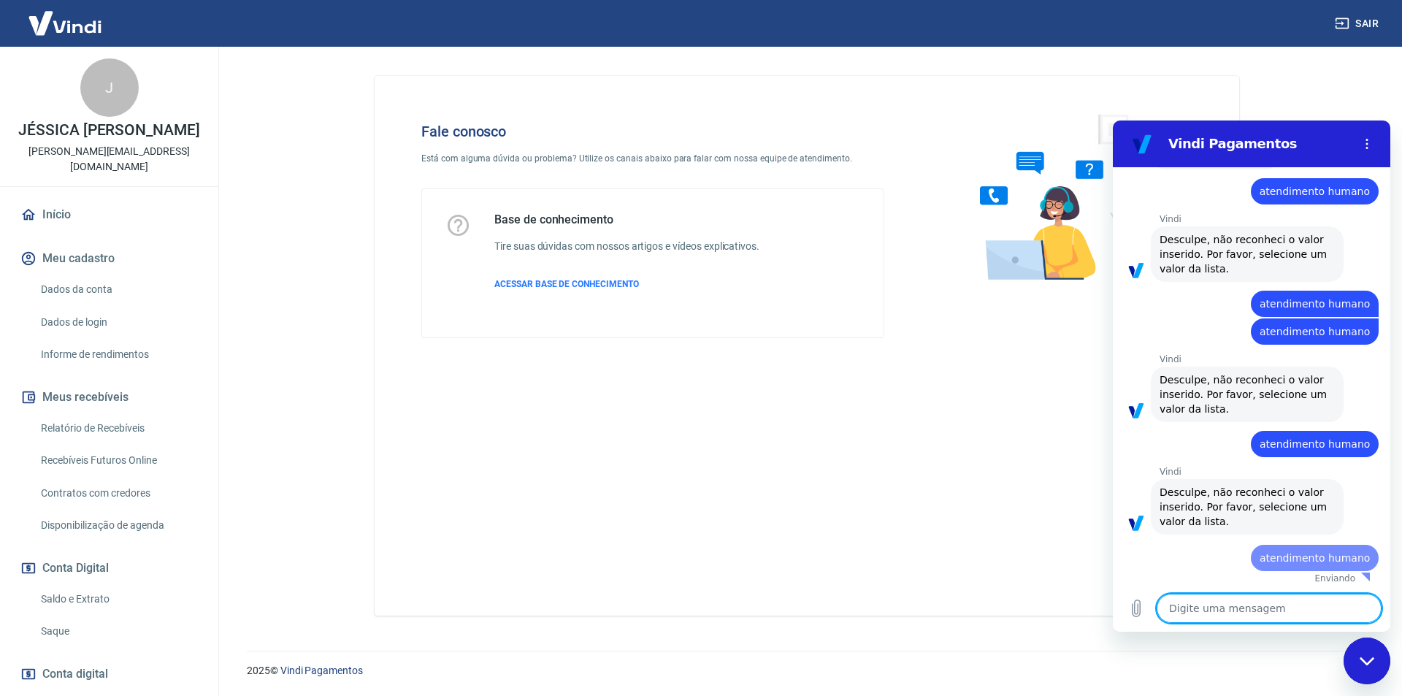
type textarea "x"
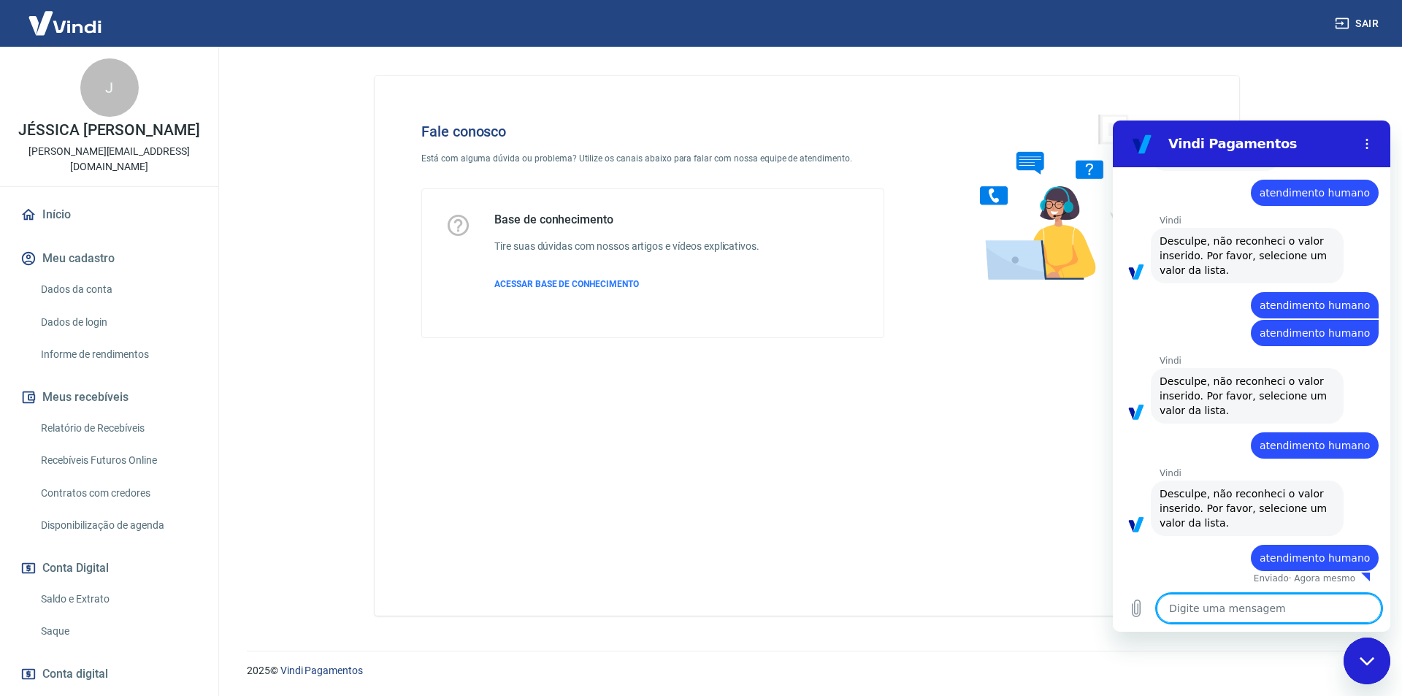
type textarea "atendimento humano"
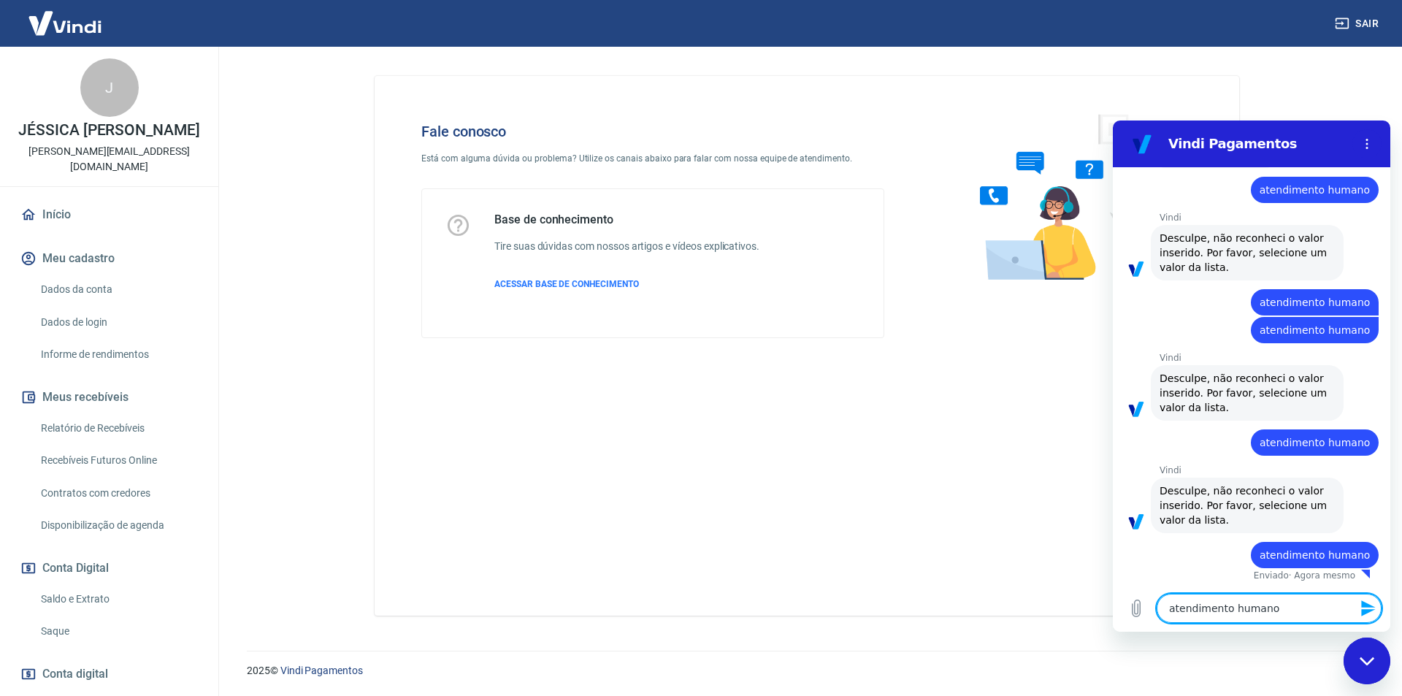
type textarea "x"
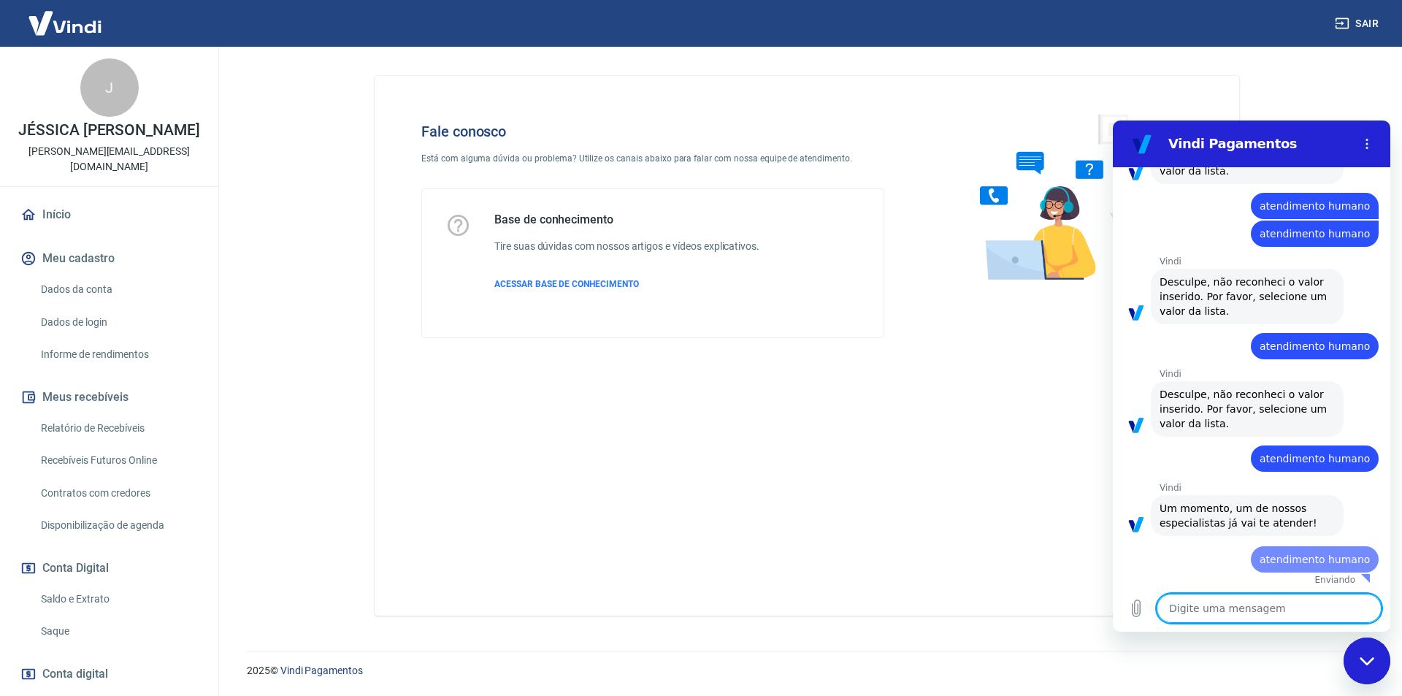
type textarea "x"
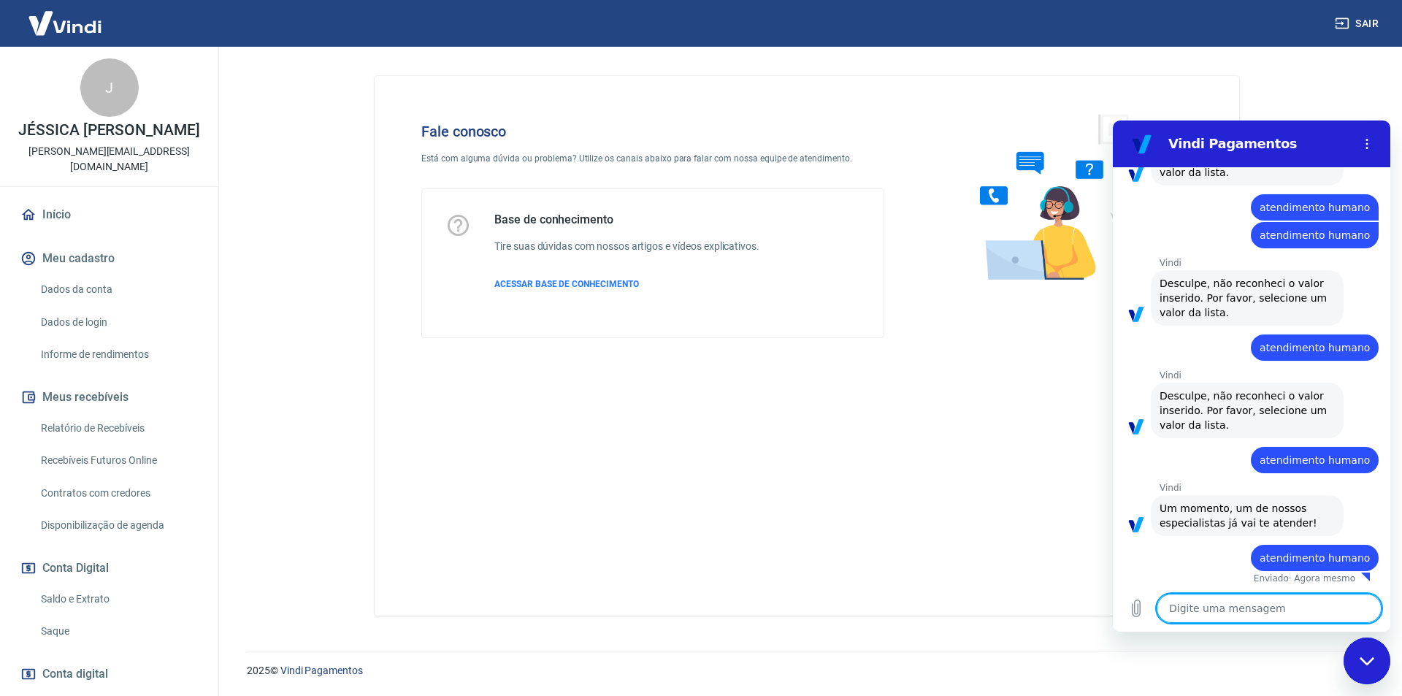
type textarea "atendimento humano"
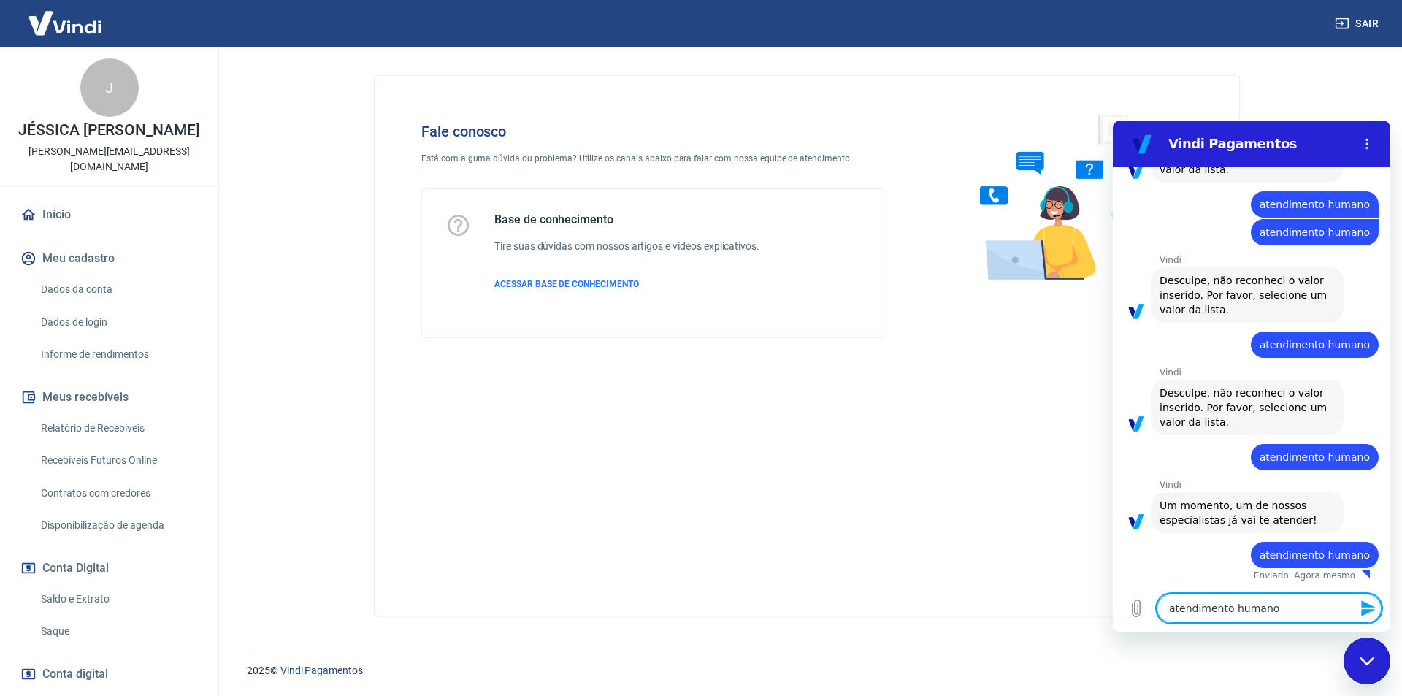
type textarea "x"
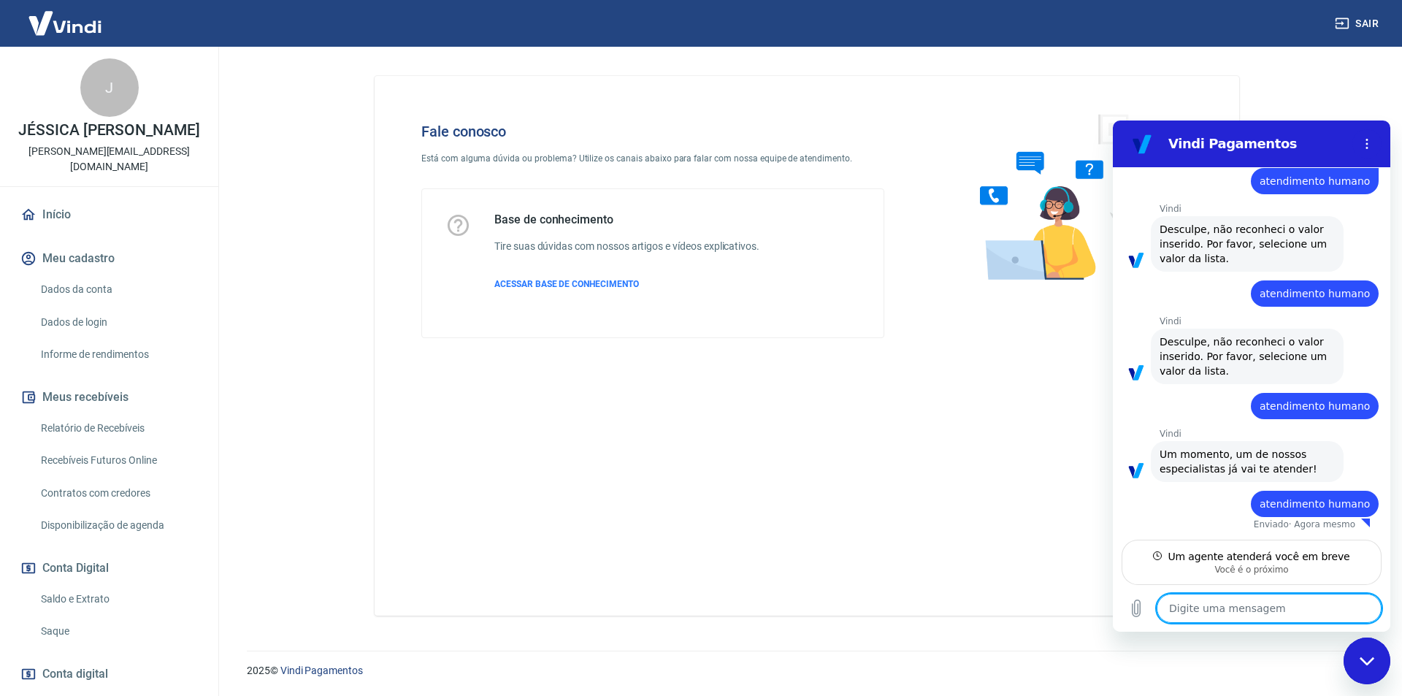
scroll to position [281, 0]
type textarea "x"
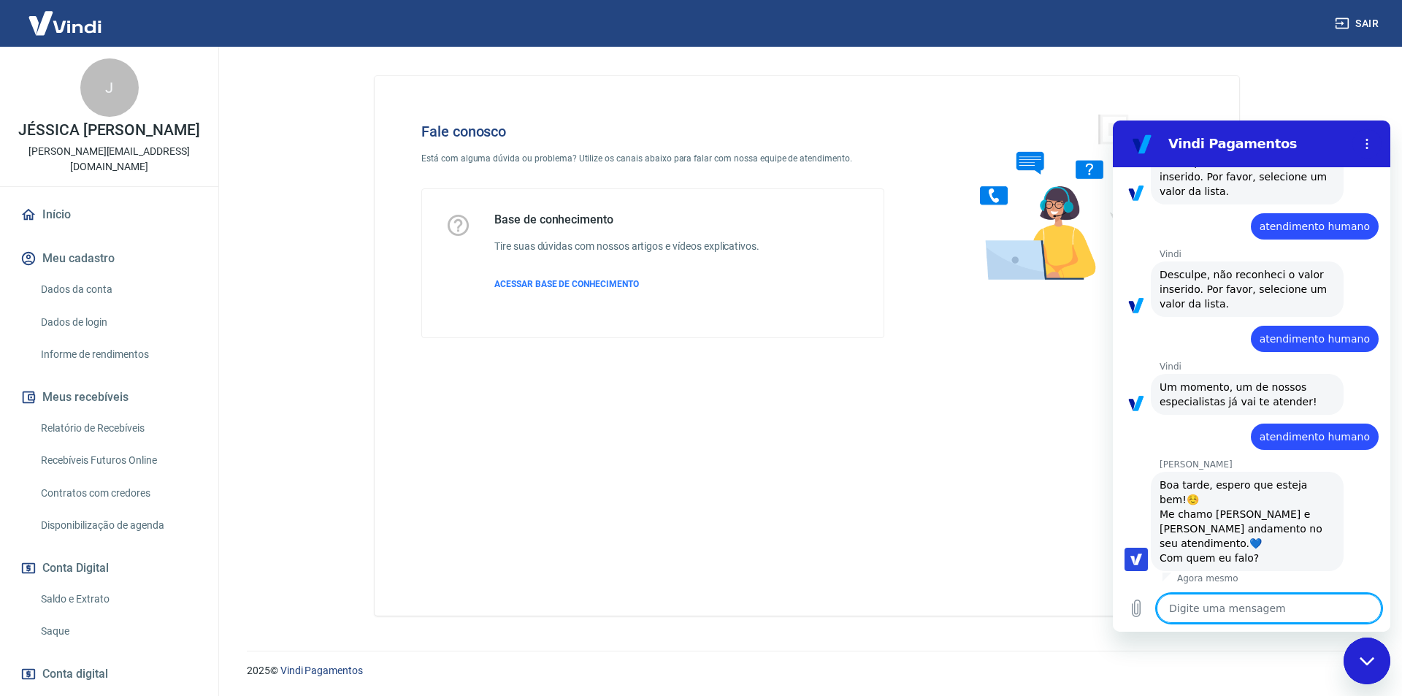
scroll to position [351, 0]
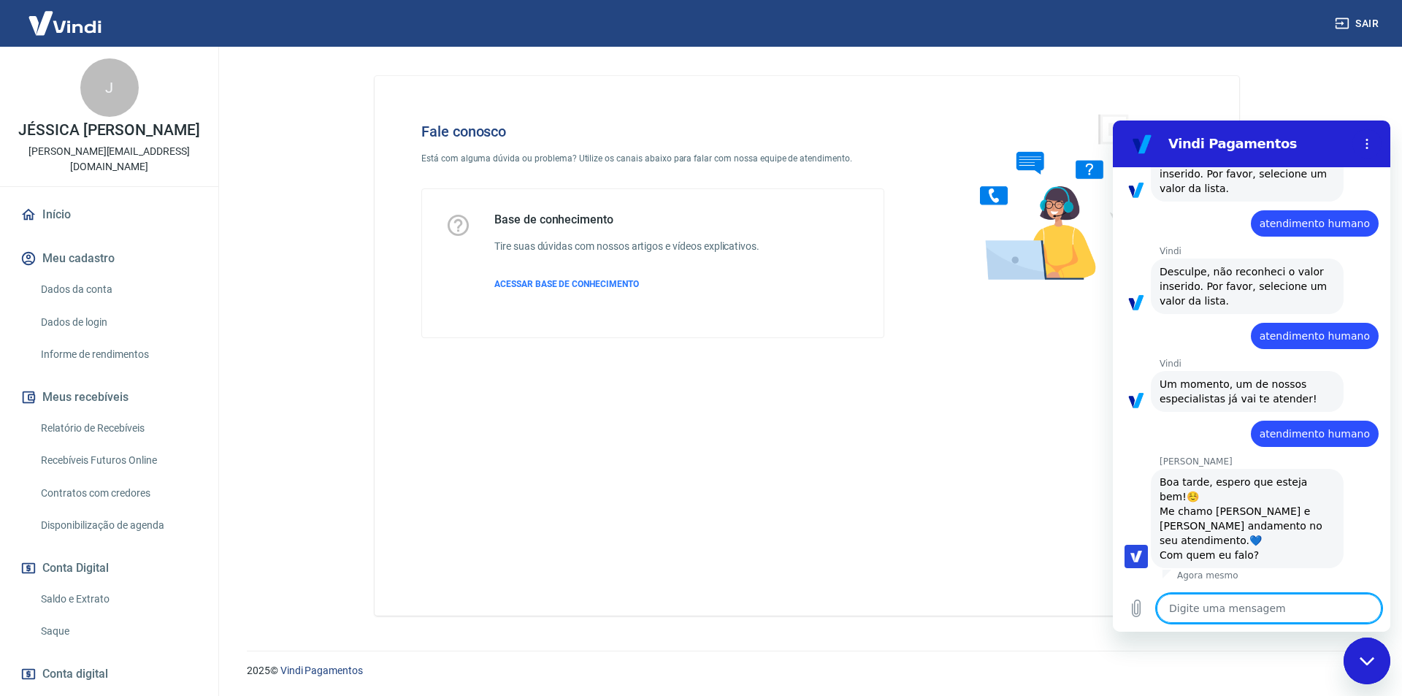
type textarea "B"
type textarea "x"
type textarea "Bo"
type textarea "x"
type textarea "Boa"
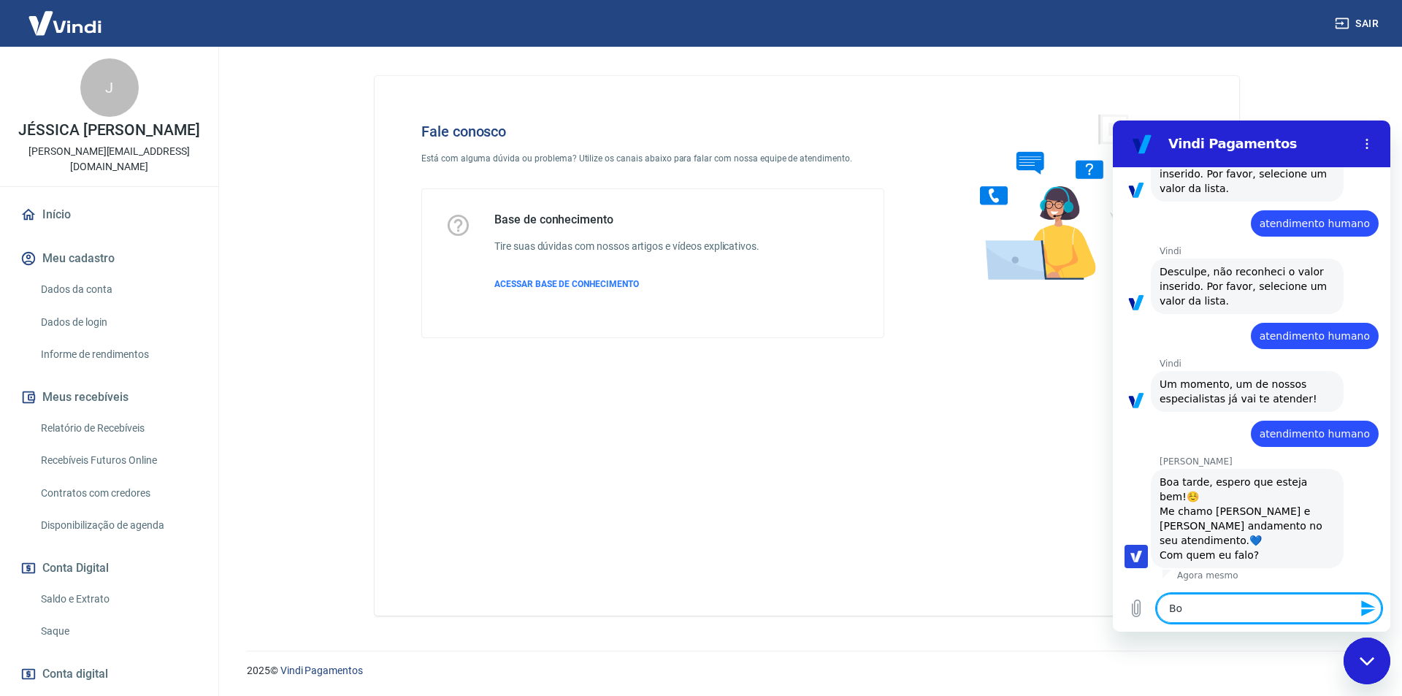
type textarea "x"
type textarea "Boa"
type textarea "x"
type textarea "Boa t"
type textarea "x"
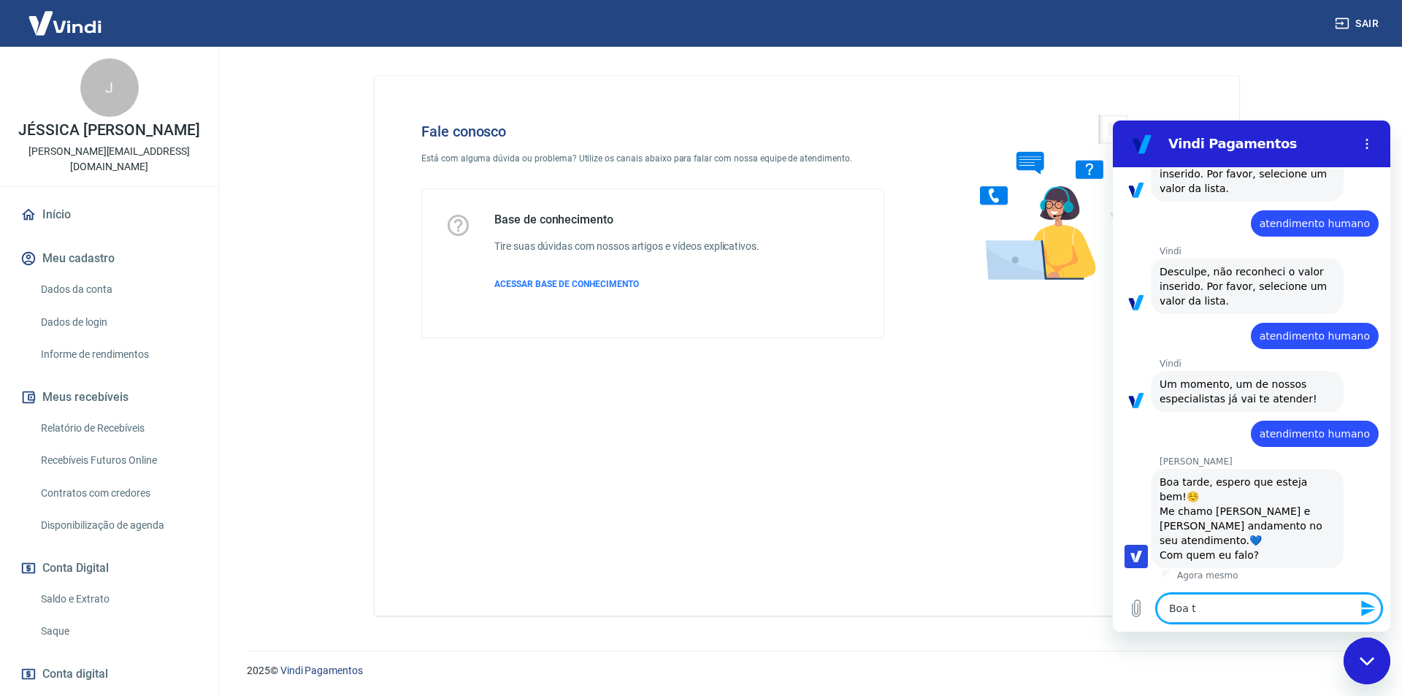
type textarea "Boa ta"
type textarea "x"
type textarea "Boa tar"
type textarea "x"
type textarea "Boa tard"
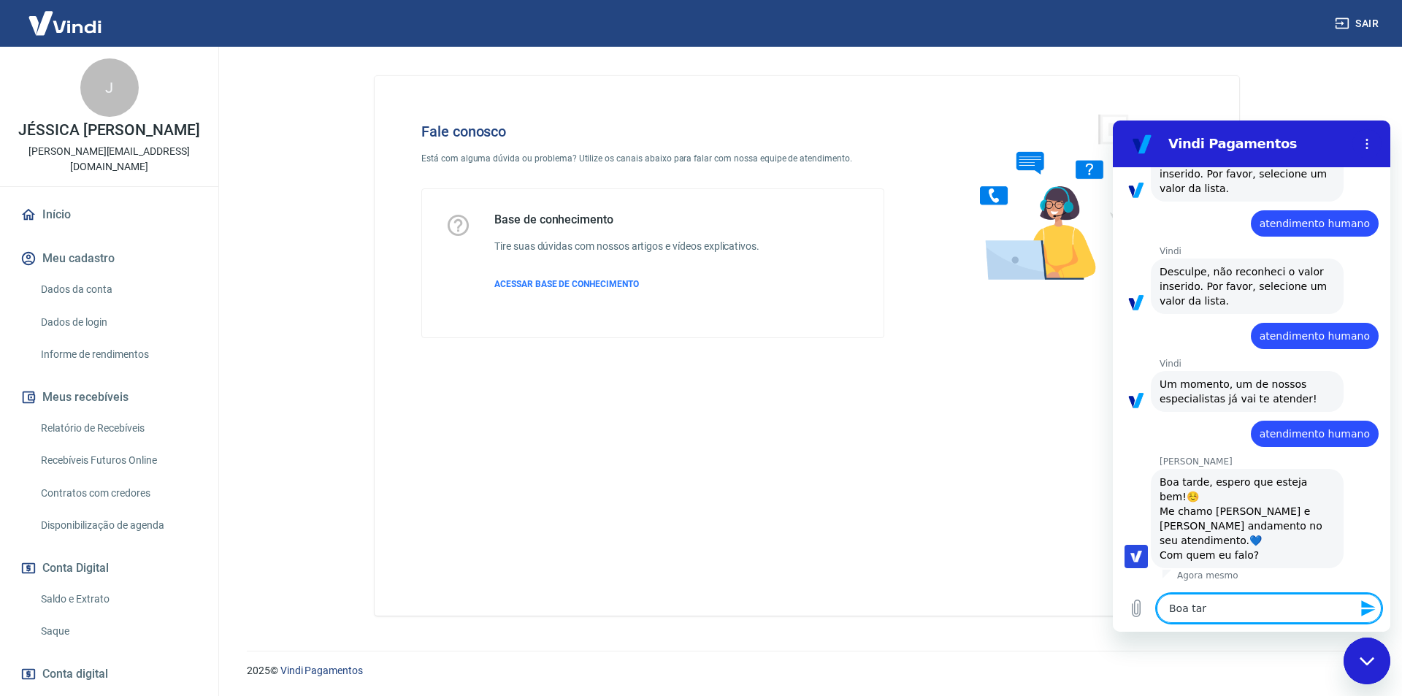
type textarea "x"
type textarea "Boa tarde"
type textarea "x"
type textarea "Boa tarde!"
type textarea "x"
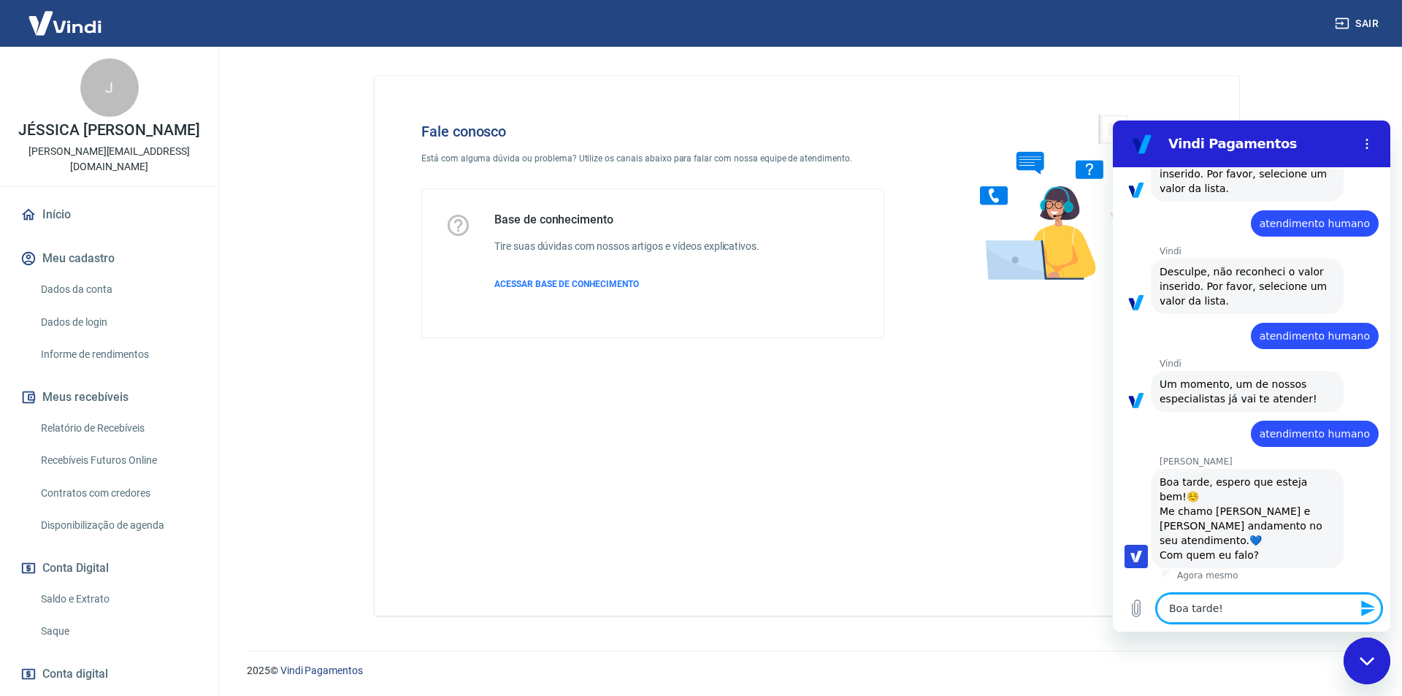
type textarea "Boa tarde!"
type textarea "x"
type textarea "Boa tarde! M"
type textarea "x"
type textarea "Boa tarde! Me"
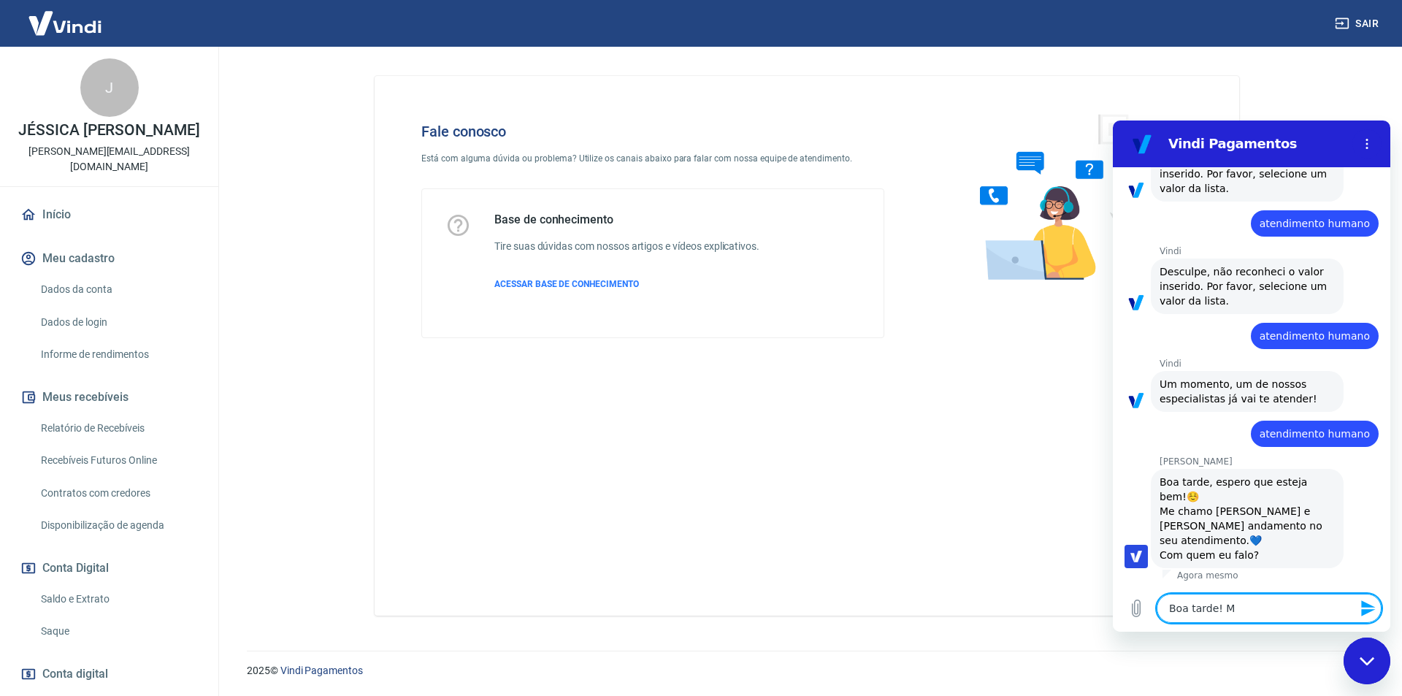
type textarea "x"
type textarea "Boa tarde! Me"
type textarea "x"
type textarea "Boa tarde! Me c"
type textarea "x"
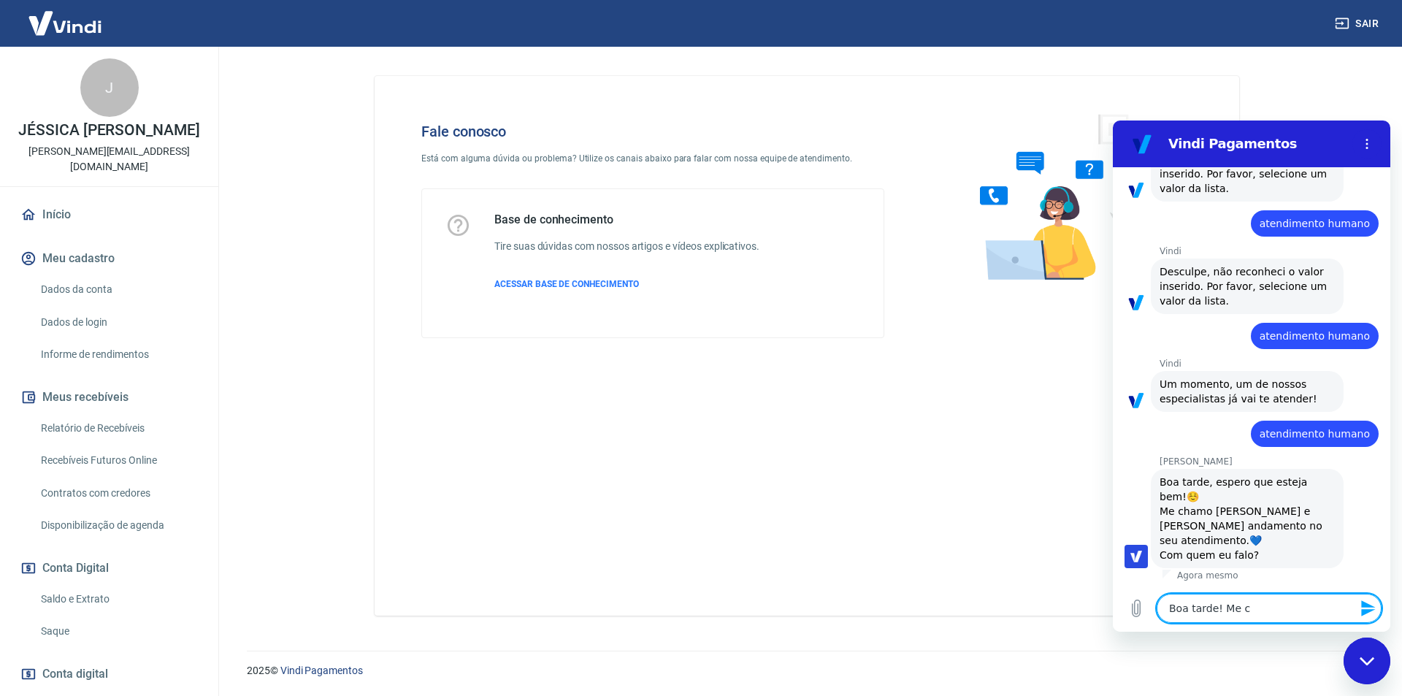
type textarea "Boa tarde! Me ch"
type textarea "x"
type textarea "Boa tarde! Me cha"
type textarea "x"
type textarea "Boa tarde! Me cham"
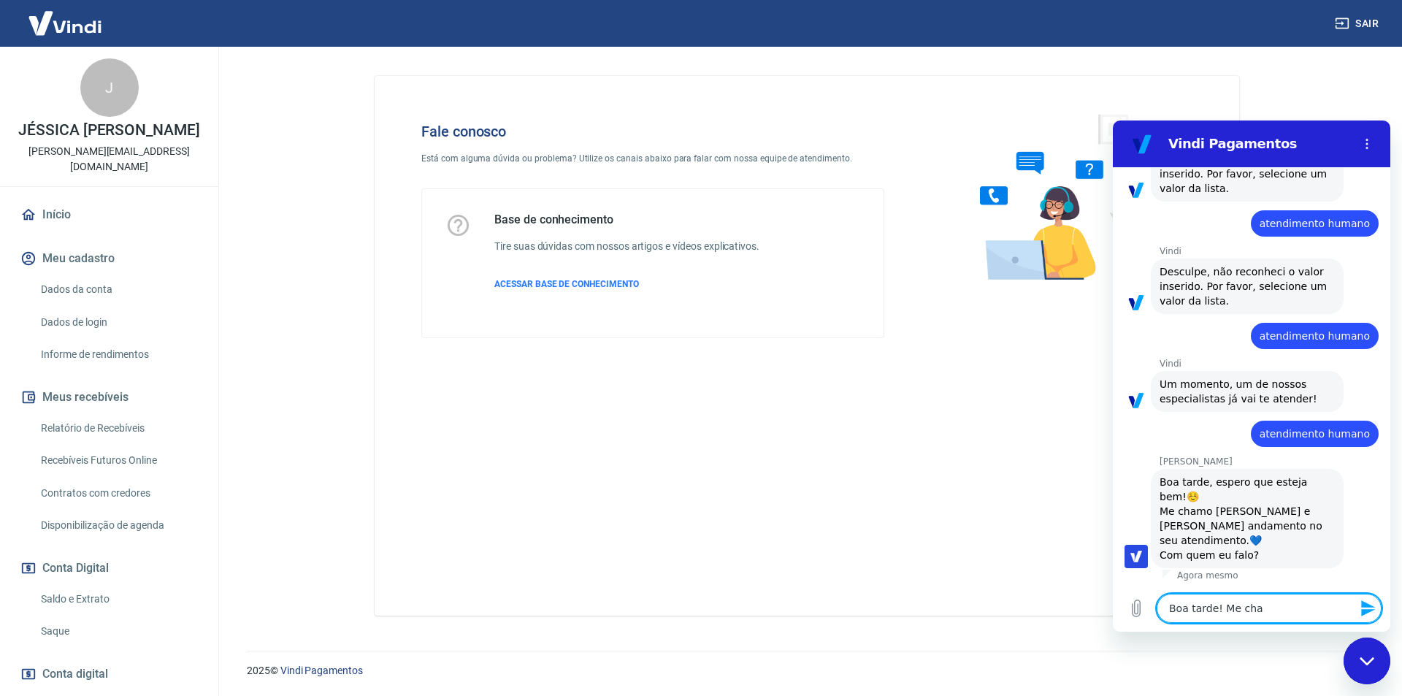
type textarea "x"
type textarea "Boa tarde! Me chamo"
type textarea "x"
type textarea "Boa tarde! Me chamo"
type textarea "x"
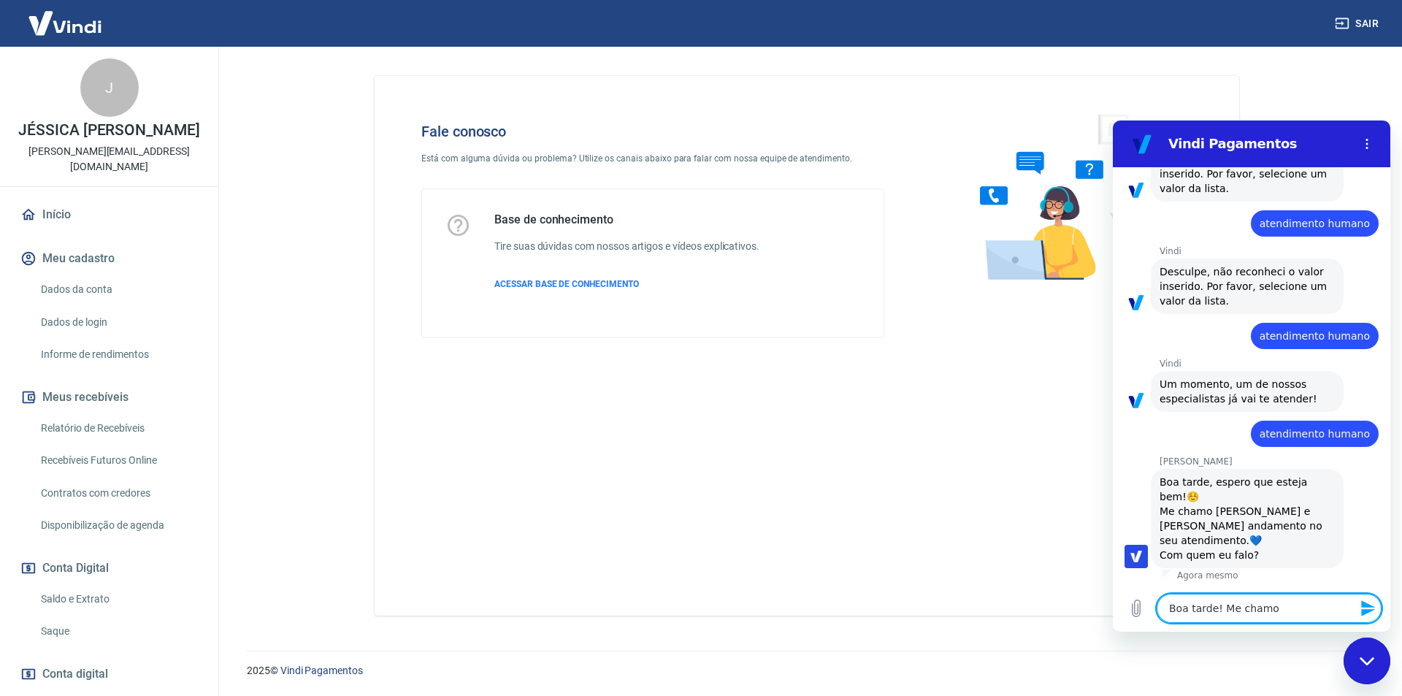
type textarea "Boa tarde! Me chamo W"
type textarea "x"
type textarea "Boa tarde! Me chamo Wi"
type textarea "x"
type textarea "Boa tarde! Me chamo Wil"
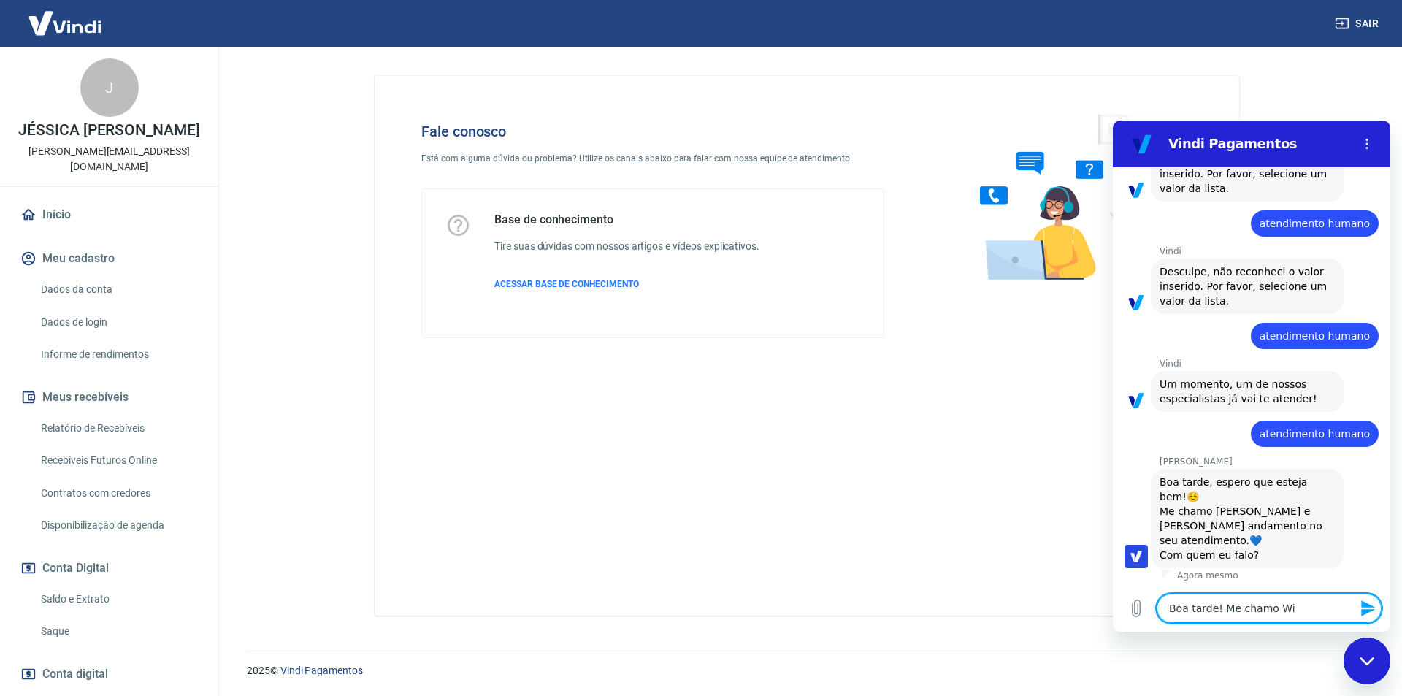
type textarea "x"
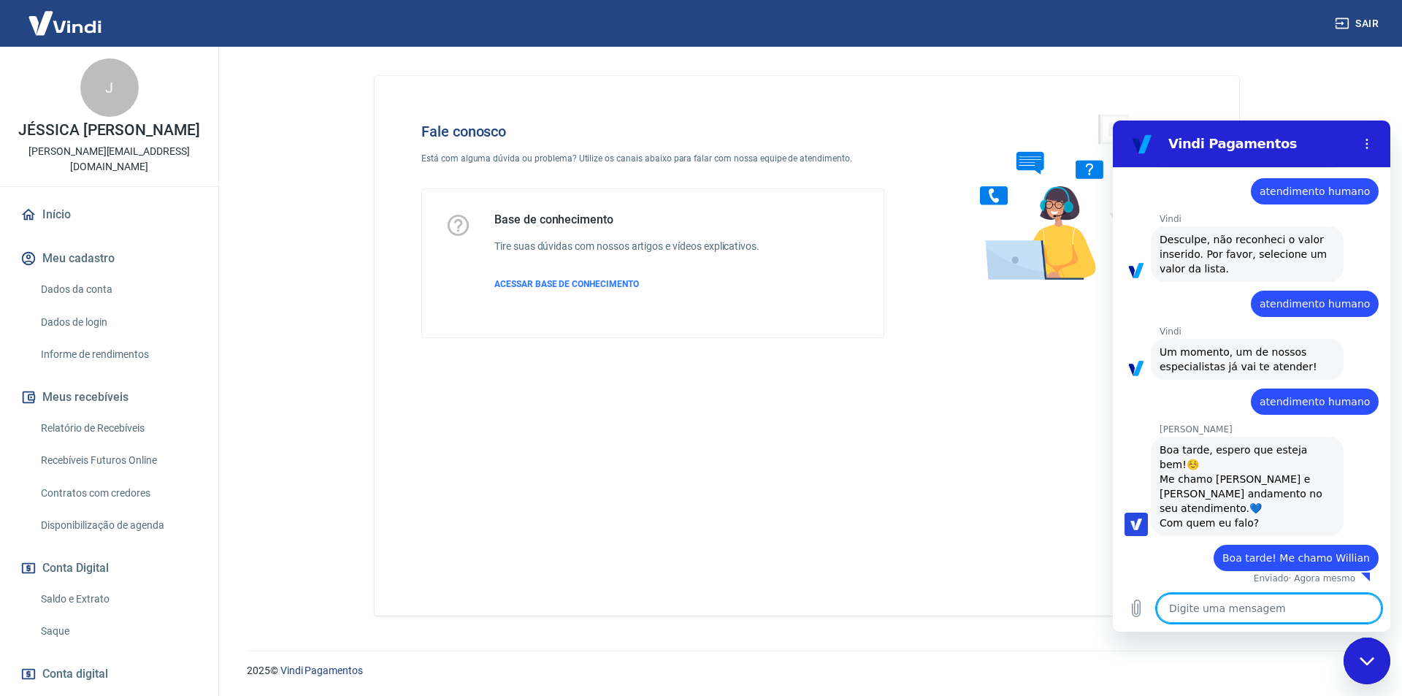
scroll to position [386, 0]
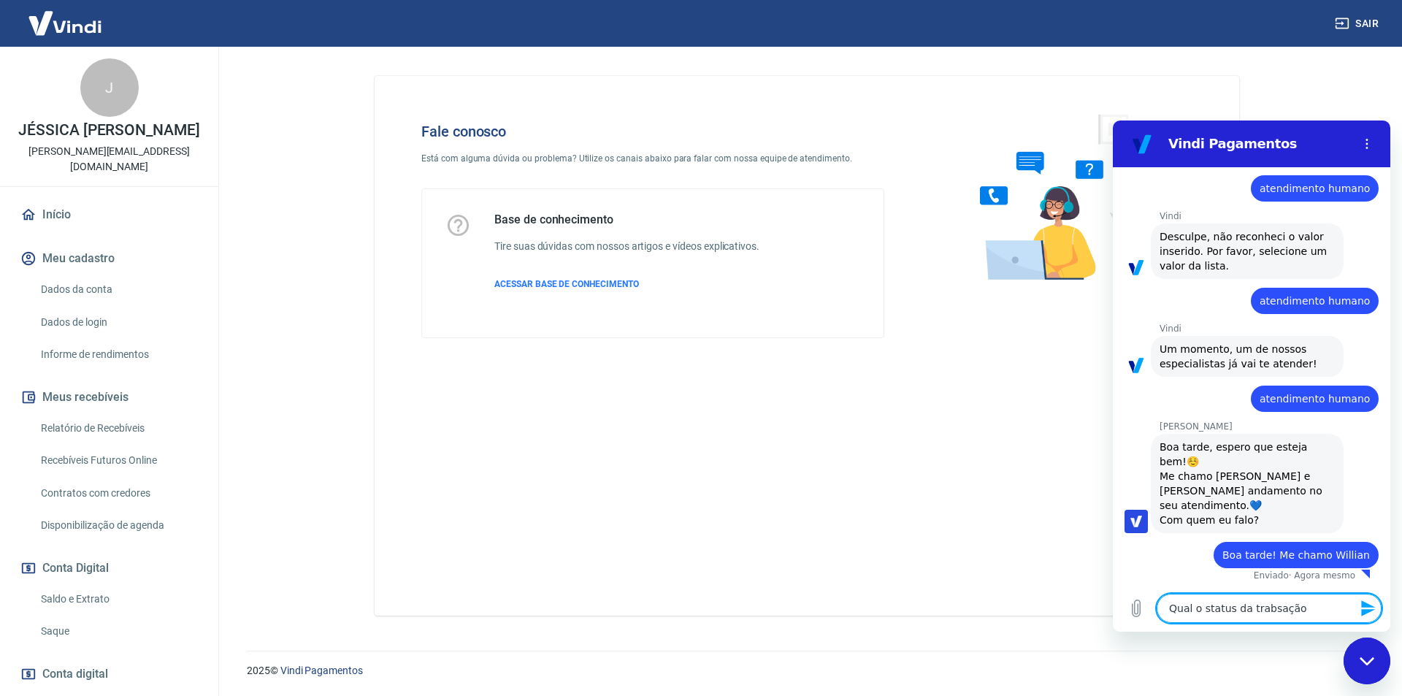
paste textarea "224118283"
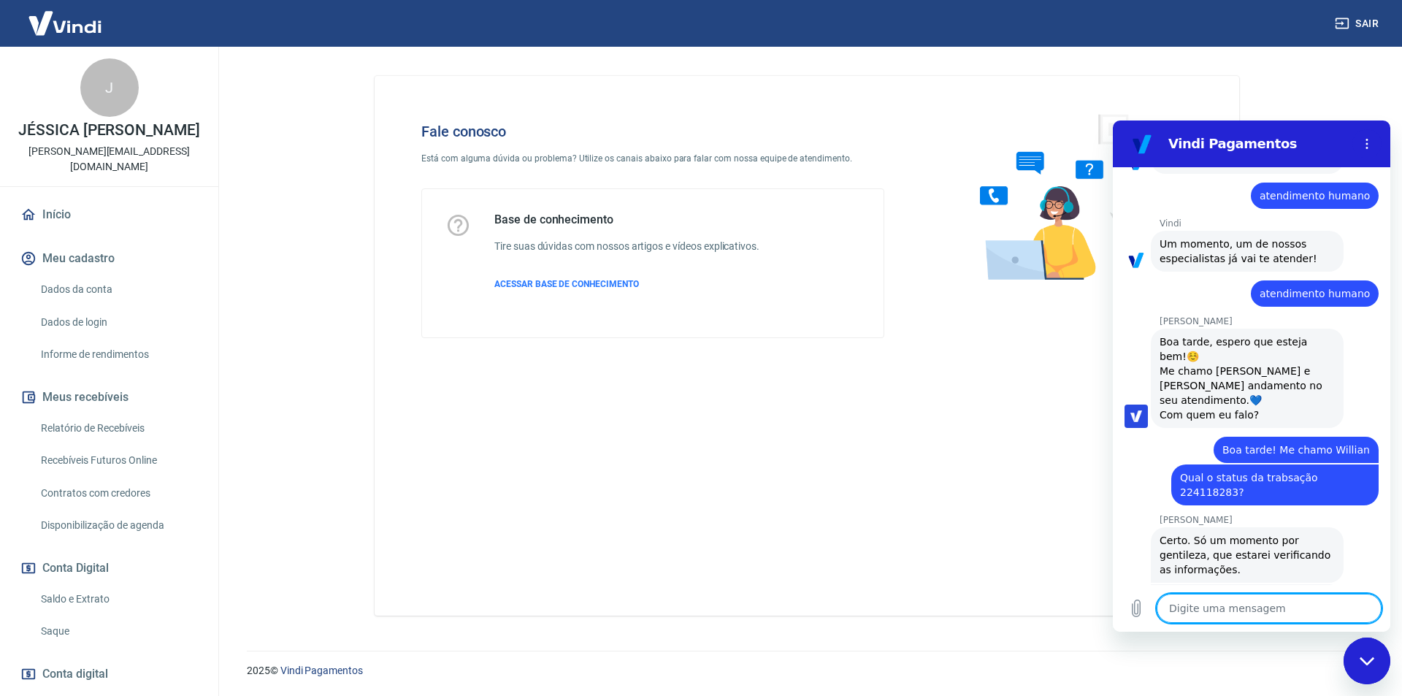
scroll to position [591, 0]
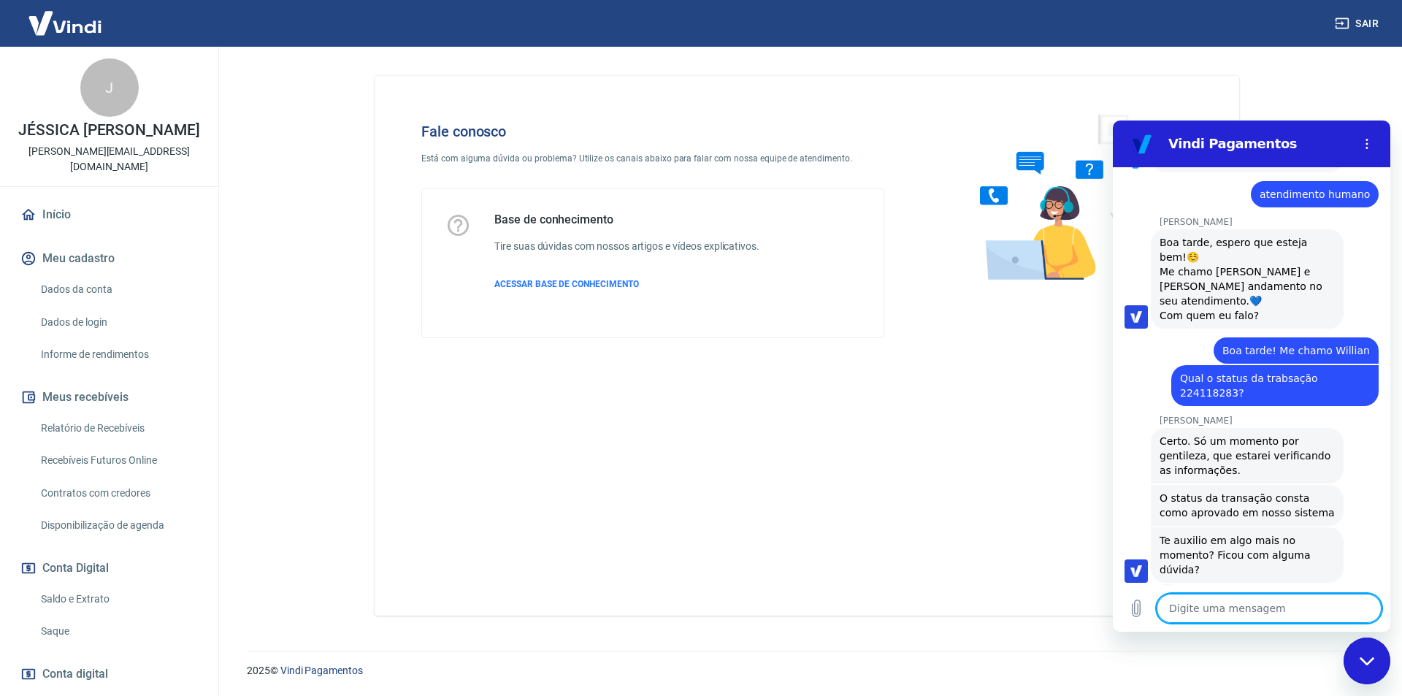
click at [1280, 607] on textarea at bounding box center [1268, 608] width 225 height 29
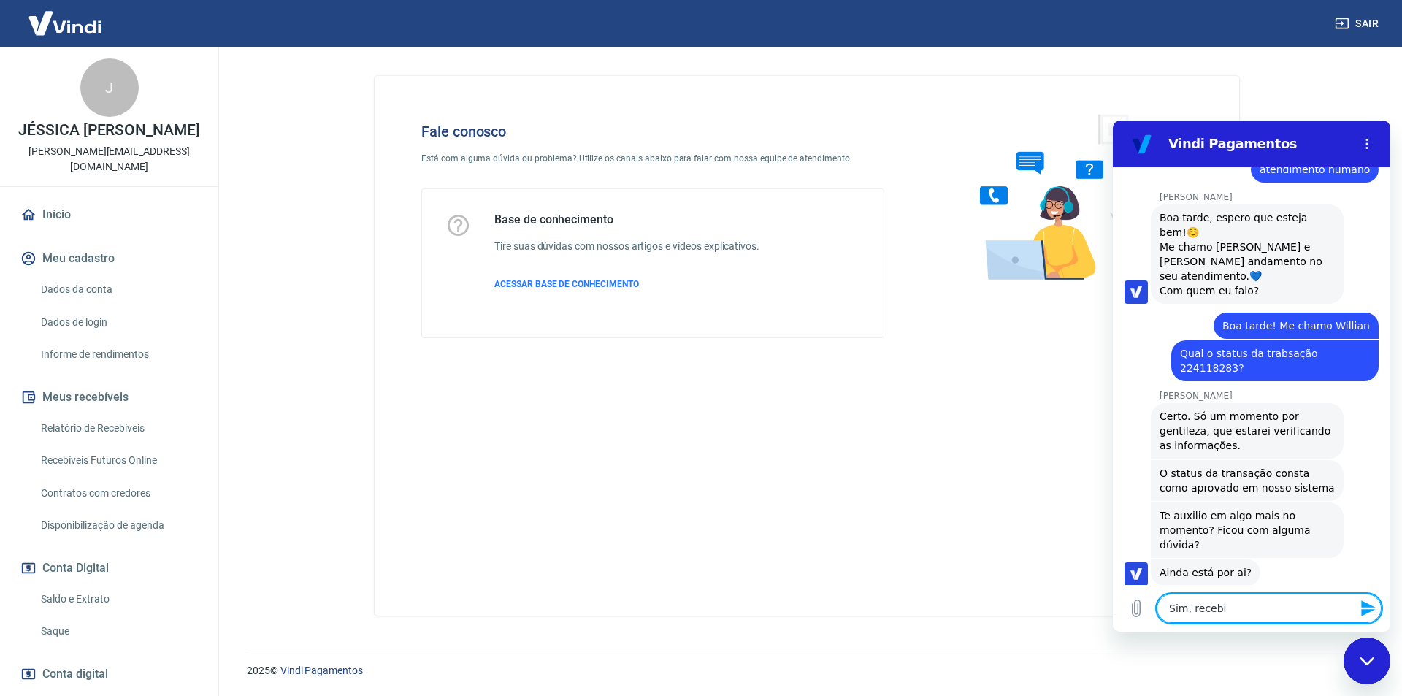
scroll to position [618, 0]
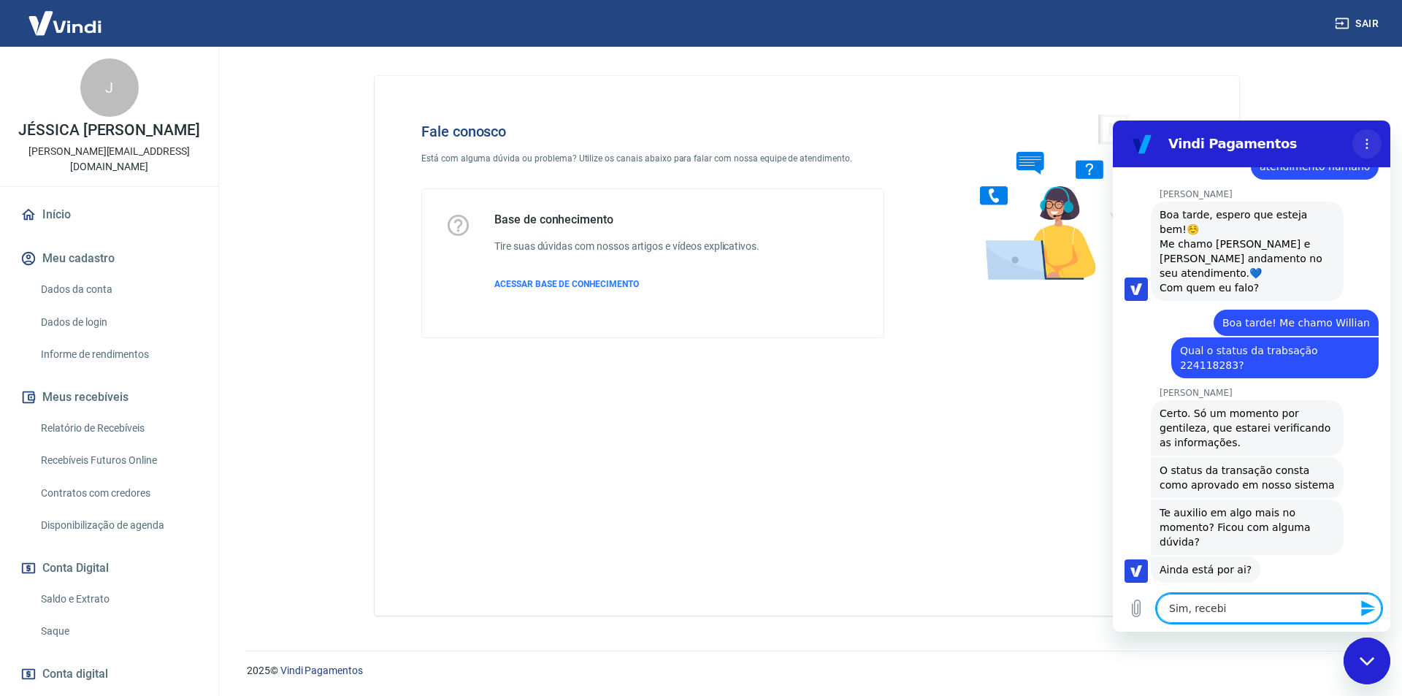
click at [1362, 144] on icon "Menu de opções" at bounding box center [1367, 144] width 12 height 12
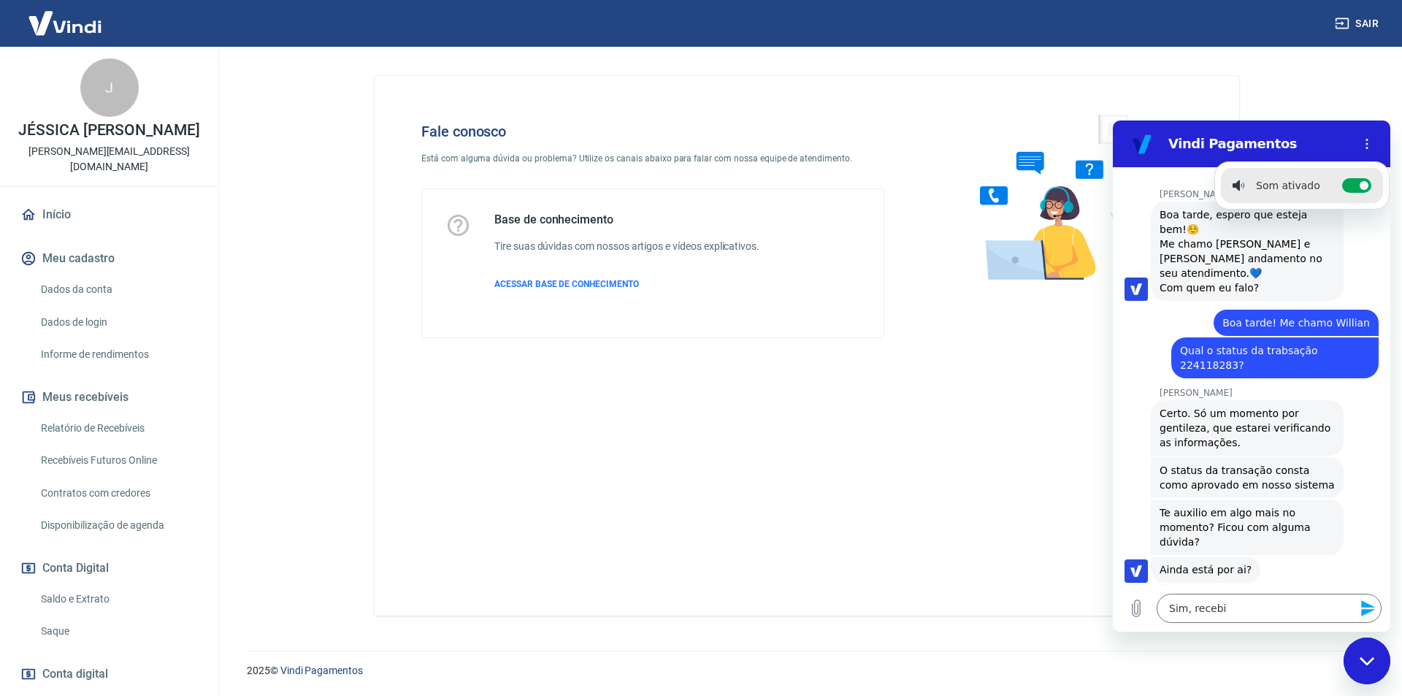
click at [1316, 150] on h2 "Vindi Pagamentos" at bounding box center [1257, 144] width 178 height 18
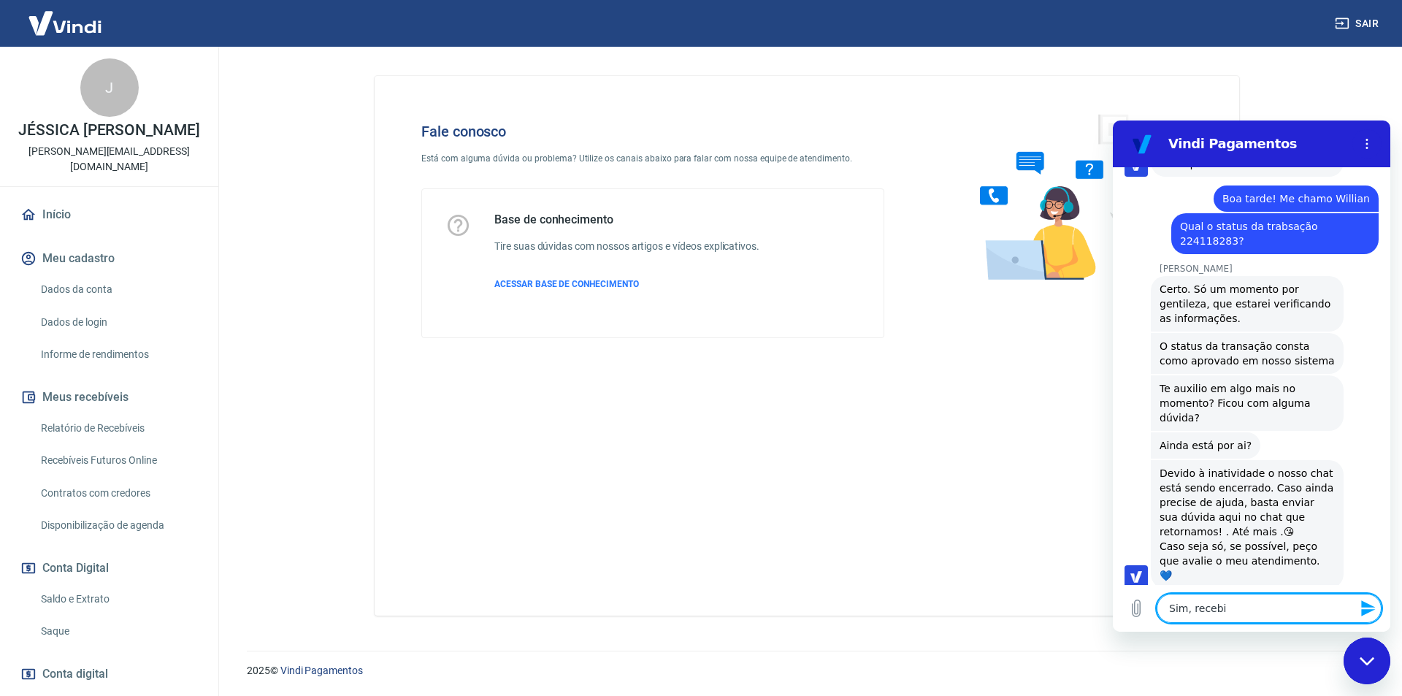
scroll to position [669, 0]
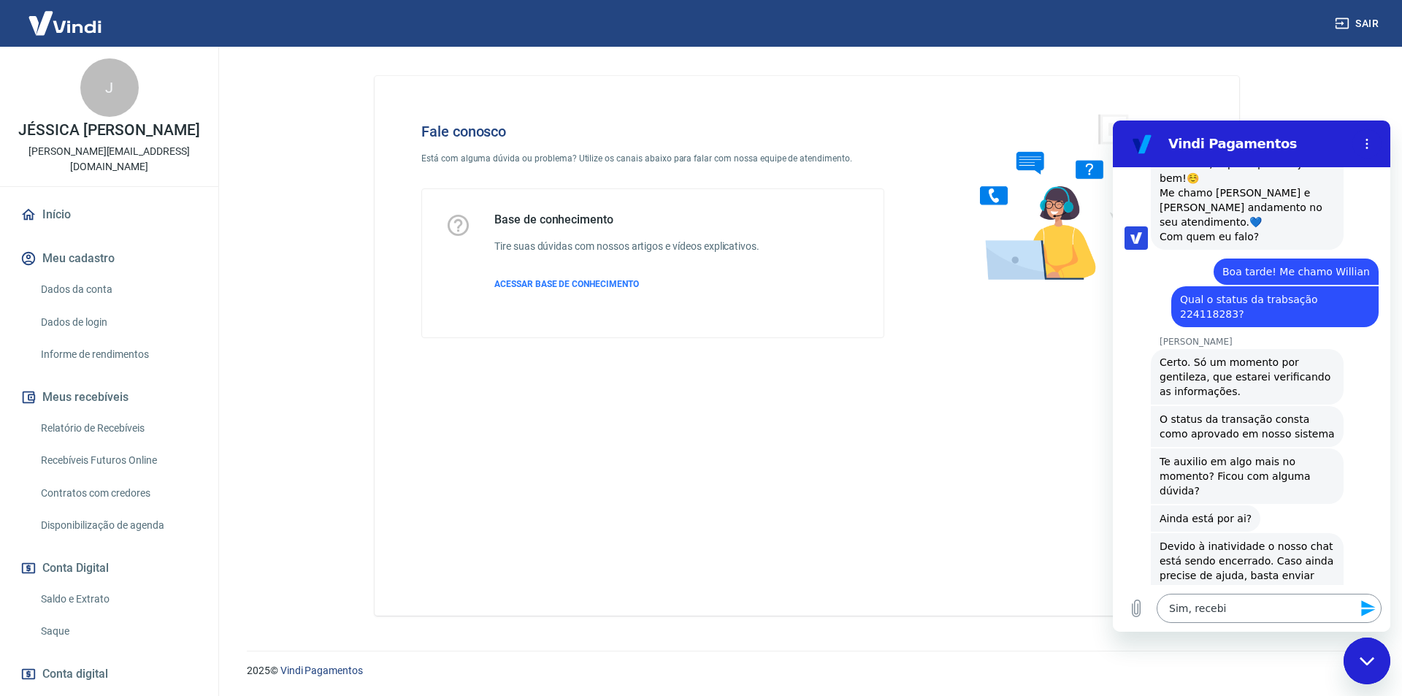
drag, startPoint x: 1265, startPoint y: 627, endPoint x: 1253, endPoint y: 610, distance: 21.5
click at [1253, 613] on div "Digite uma mensagem Sim, recebi x" at bounding box center [1251, 608] width 277 height 47
drag, startPoint x: 1252, startPoint y: 606, endPoint x: 1128, endPoint y: 613, distance: 124.3
click at [1143, 617] on div "Digite uma mensagem Sim, recebi x" at bounding box center [1251, 608] width 277 height 47
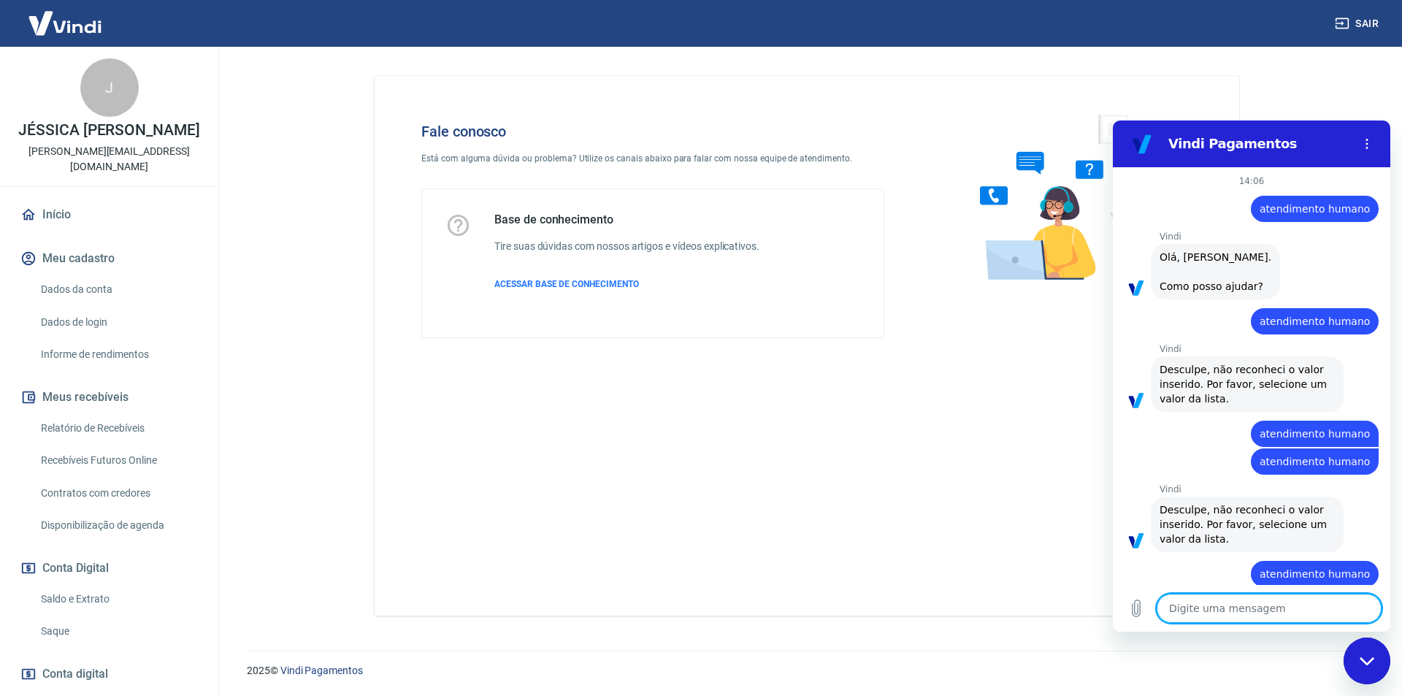
scroll to position [0, 0]
click at [1364, 148] on icon "Menu de opções" at bounding box center [1367, 144] width 12 height 12
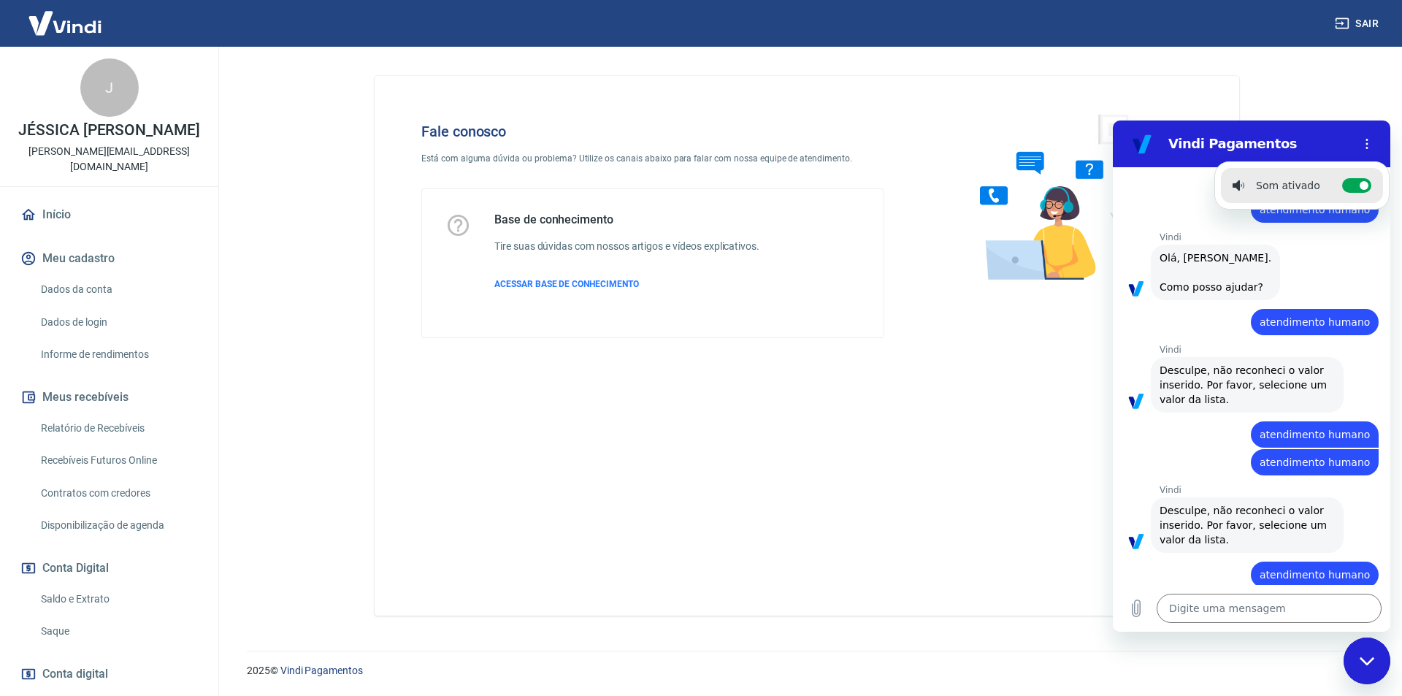
click at [1331, 263] on div "Vindi diz: [PERSON_NAME], [PERSON_NAME]. Como posso ajudar?" at bounding box center [1257, 271] width 266 height 57
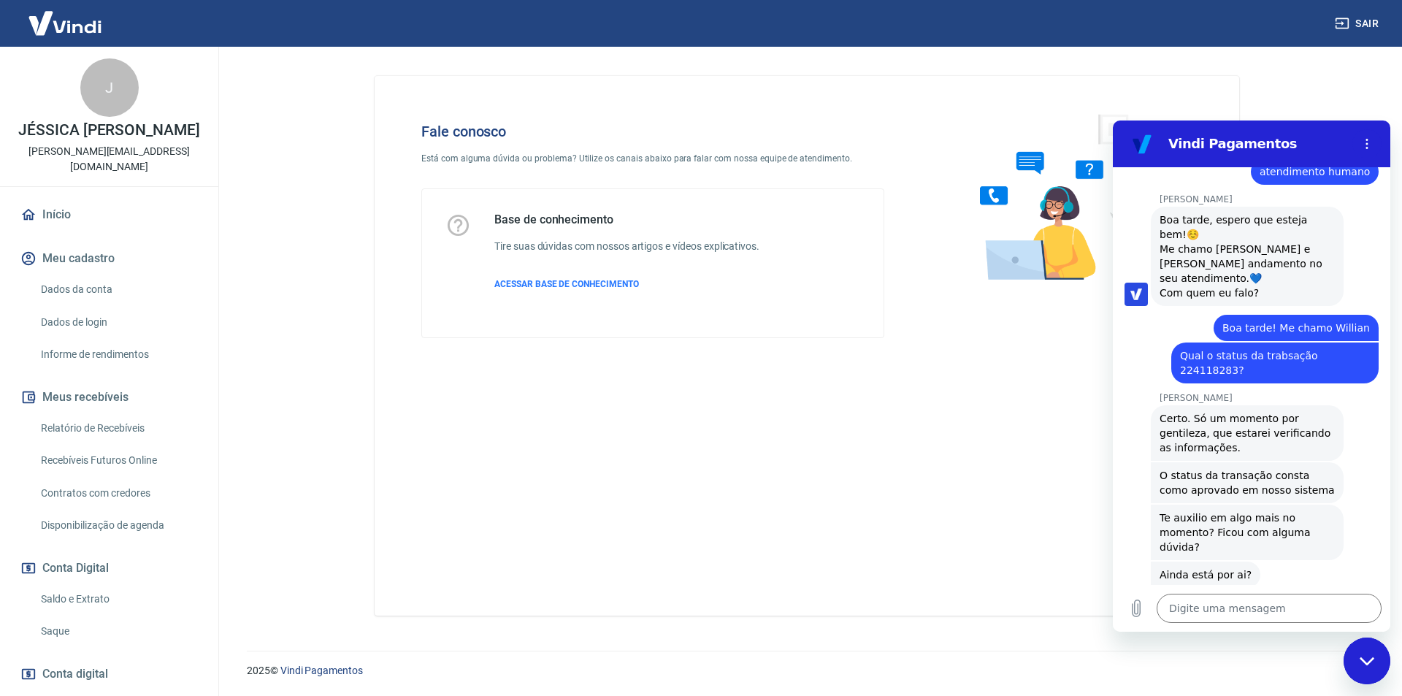
scroll to position [642, 0]
